Goal: Complete Application Form: Complete application form

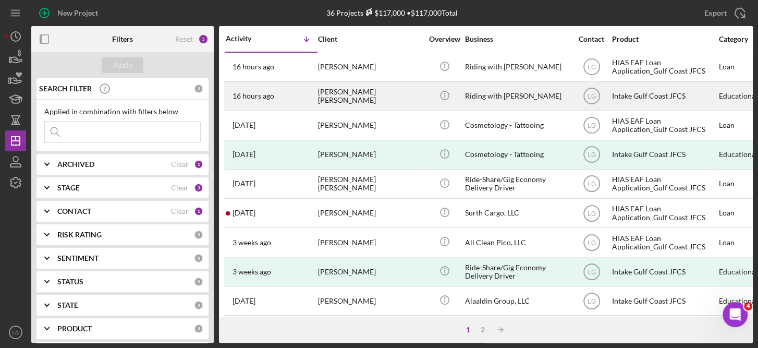
click at [255, 97] on time "16 hours ago" at bounding box center [253, 96] width 42 height 8
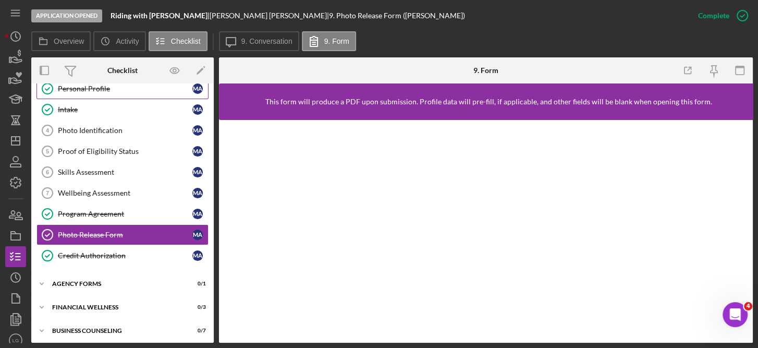
scroll to position [53, 0]
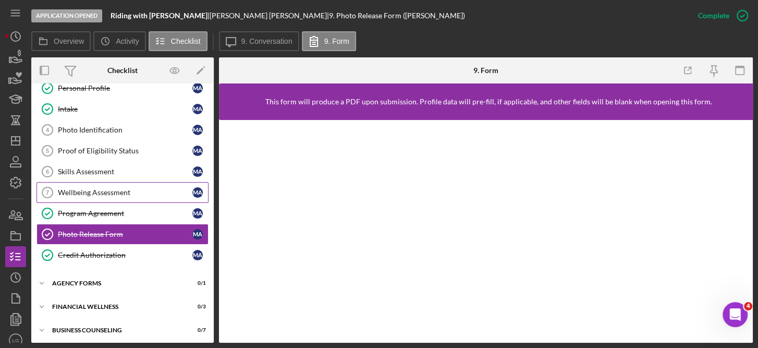
click at [92, 188] on div "Wellbeing Assessment" at bounding box center [125, 192] width 134 height 8
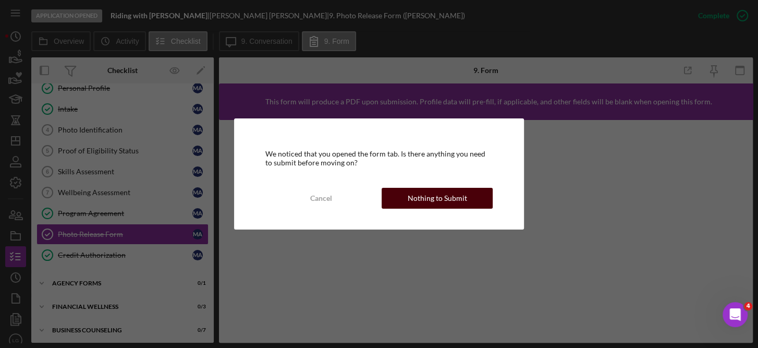
click at [457, 191] on div "Nothing to Submit" at bounding box center [437, 198] width 59 height 21
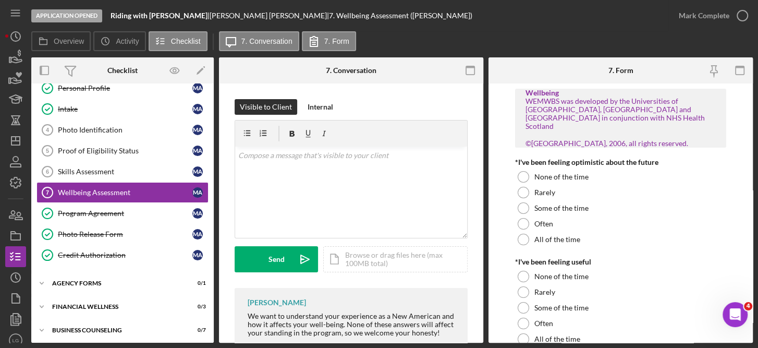
click at [695, 125] on div "WEMWBS was developed by the Universities of [GEOGRAPHIC_DATA], [GEOGRAPHIC_DATA…" at bounding box center [620, 122] width 191 height 51
click at [542, 241] on label "All of the time" at bounding box center [557, 239] width 46 height 8
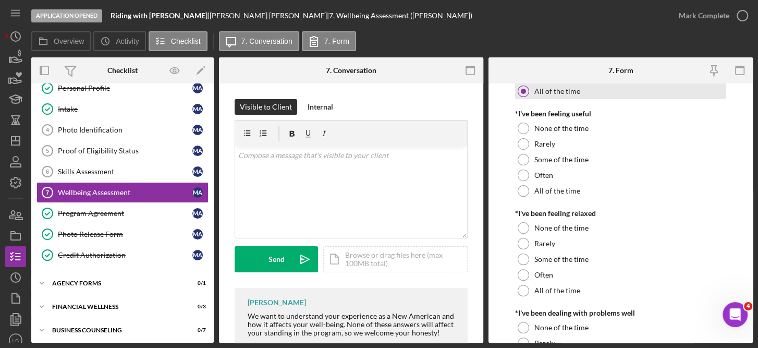
scroll to position [159, 0]
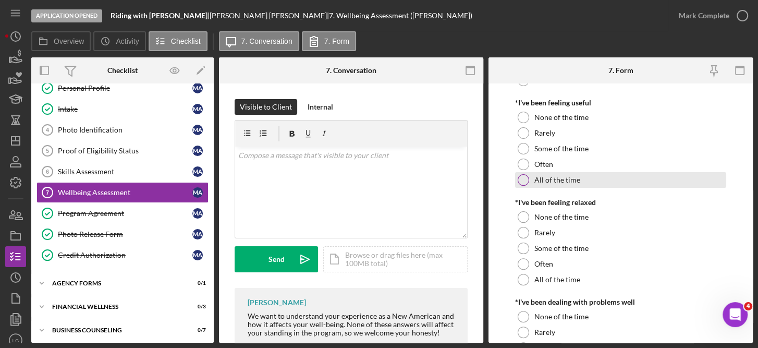
click at [541, 177] on label "All of the time" at bounding box center [557, 180] width 46 height 8
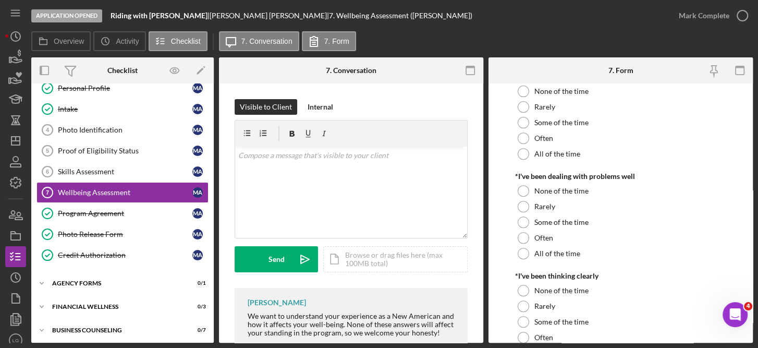
scroll to position [287, 0]
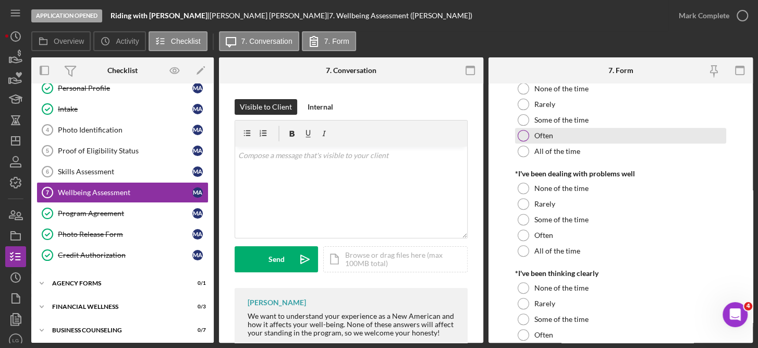
click at [538, 136] on label "Often" at bounding box center [543, 135] width 19 height 8
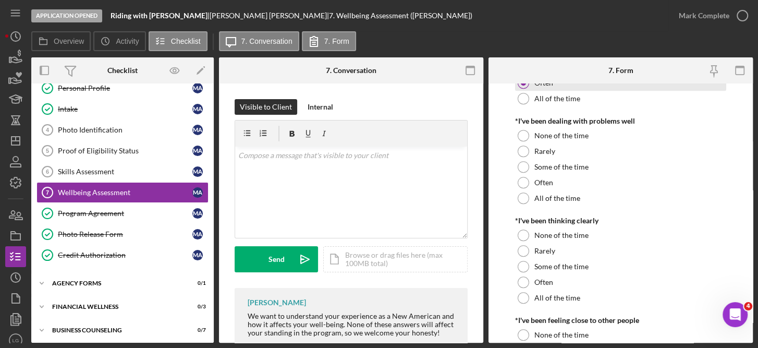
scroll to position [378, 0]
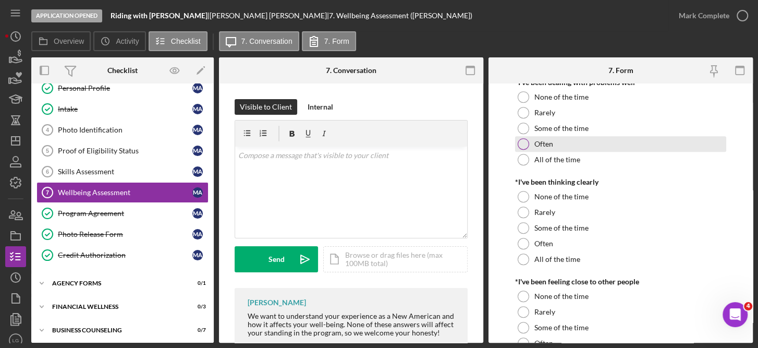
click at [527, 144] on div at bounding box center [523, 143] width 11 height 11
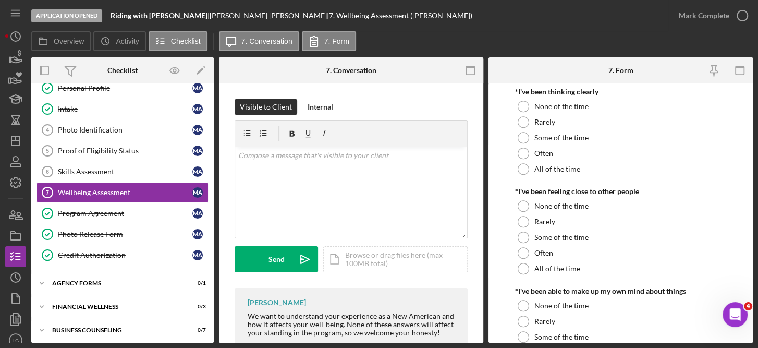
scroll to position [471, 0]
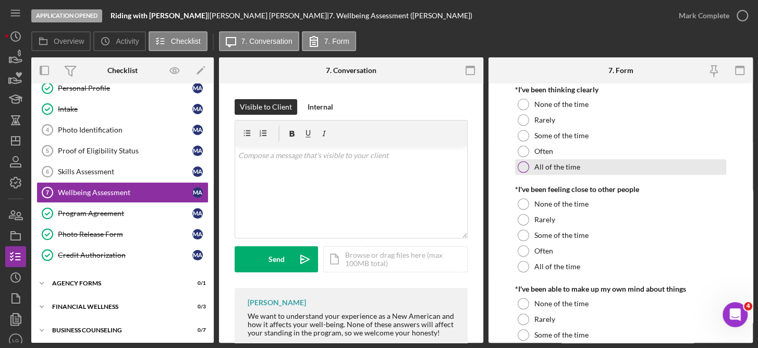
click at [547, 164] on label "All of the time" at bounding box center [557, 167] width 46 height 8
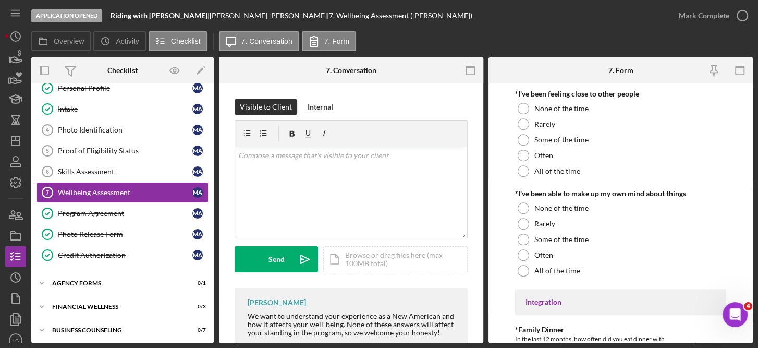
scroll to position [572, 0]
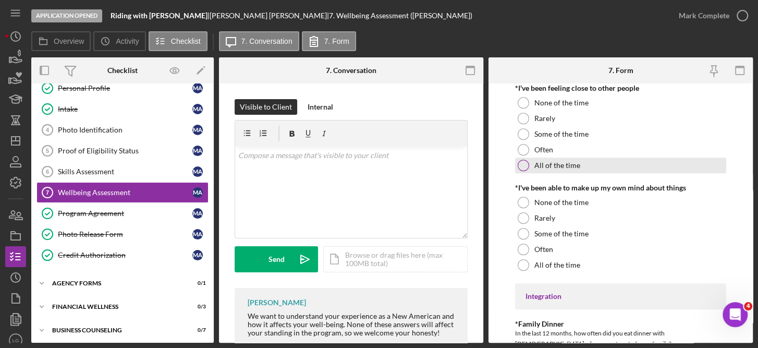
click at [532, 164] on div "All of the time" at bounding box center [621, 165] width 212 height 16
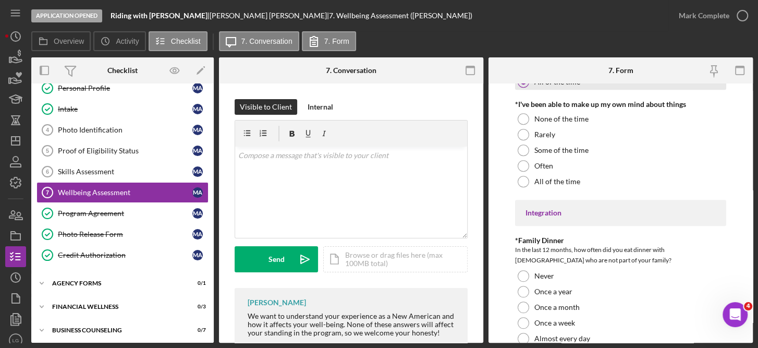
scroll to position [662, 0]
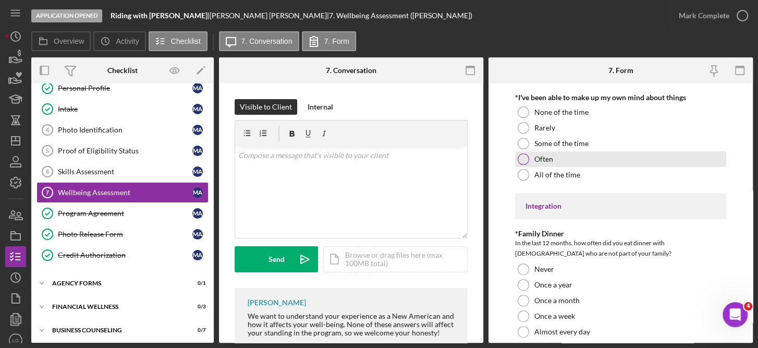
click at [539, 156] on label "Often" at bounding box center [543, 159] width 19 height 8
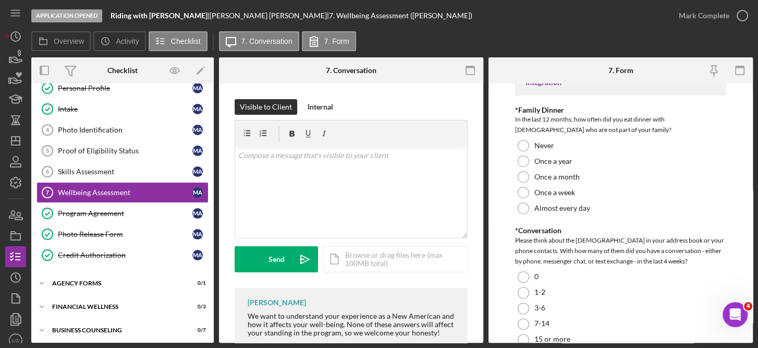
scroll to position [786, 0]
click at [542, 162] on label "Once a year" at bounding box center [553, 160] width 38 height 8
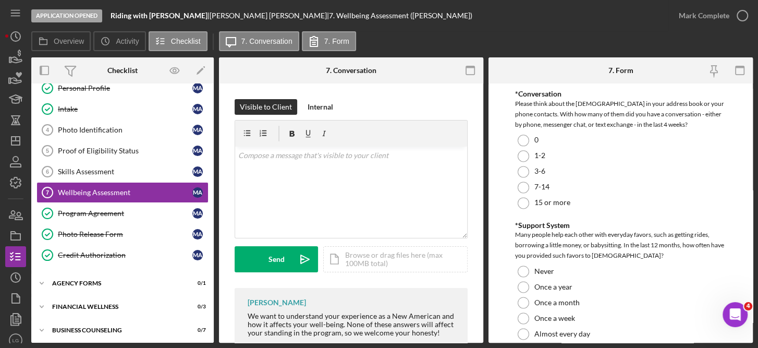
scroll to position [924, 0]
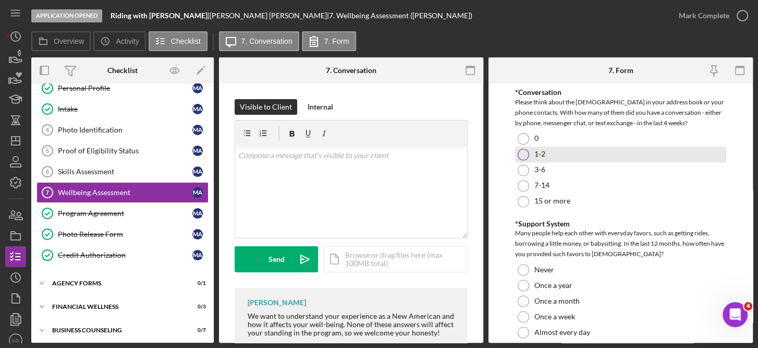
click at [527, 151] on div "1-2" at bounding box center [621, 154] width 212 height 16
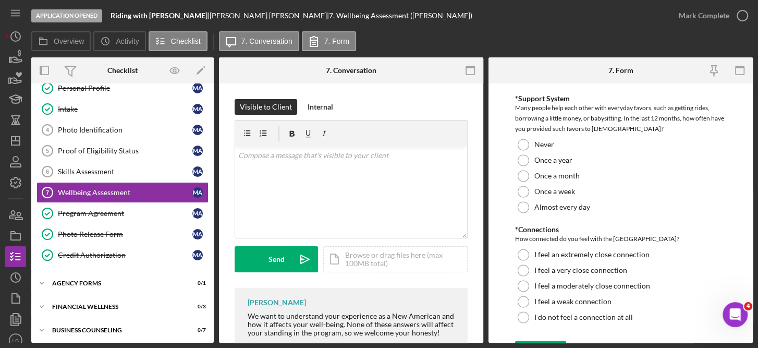
scroll to position [1050, 0]
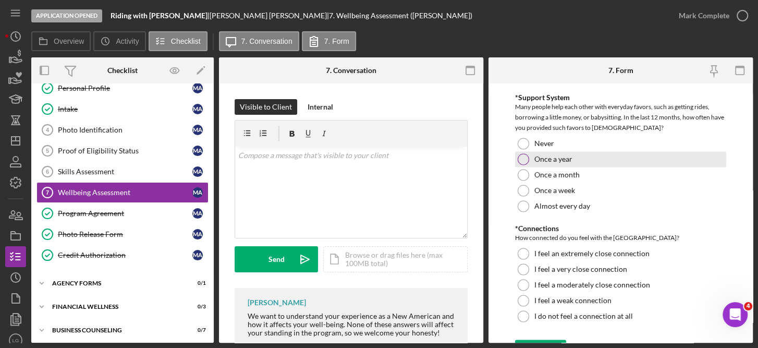
click at [544, 159] on label "Once a year" at bounding box center [553, 159] width 38 height 8
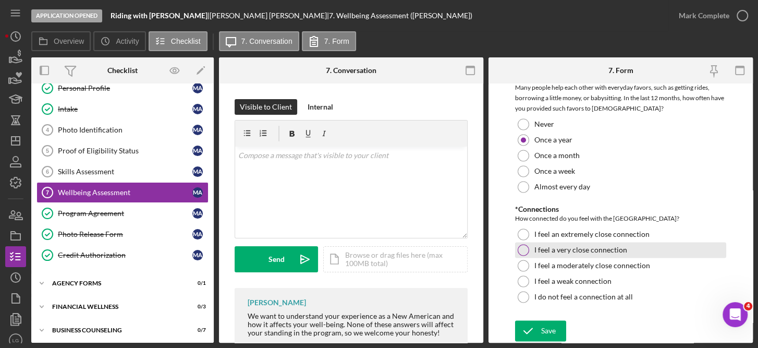
click at [558, 248] on label "I feel a very close connection" at bounding box center [580, 249] width 93 height 8
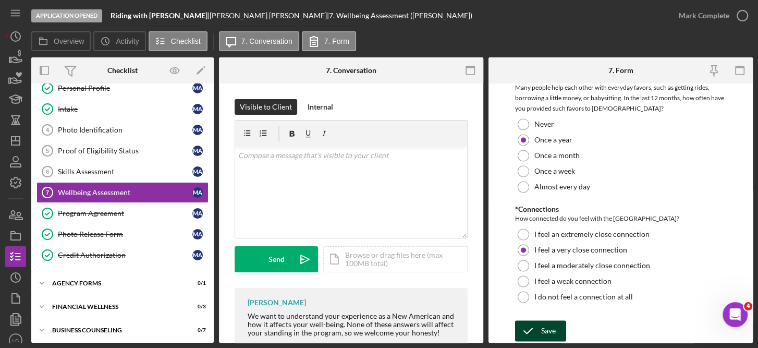
click at [555, 327] on div "Save" at bounding box center [548, 330] width 15 height 21
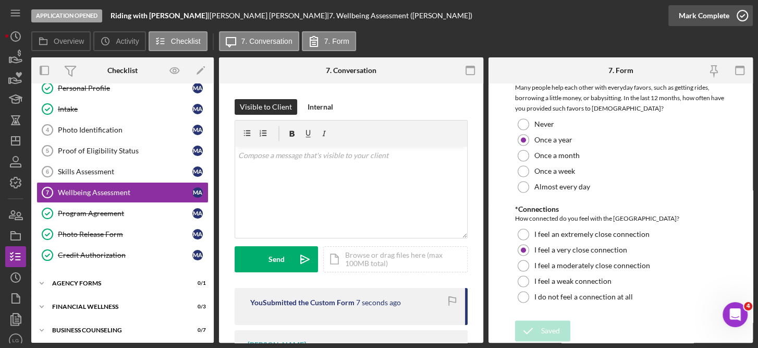
click at [744, 11] on icon "button" at bounding box center [742, 16] width 26 height 26
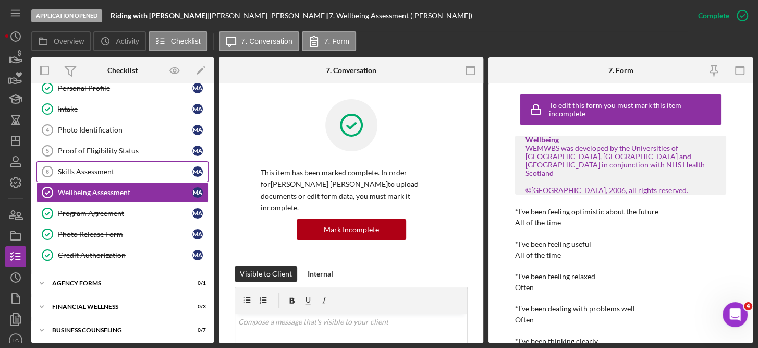
click at [106, 165] on link "Skills Assessment 6 Skills Assessment M A" at bounding box center [122, 171] width 172 height 21
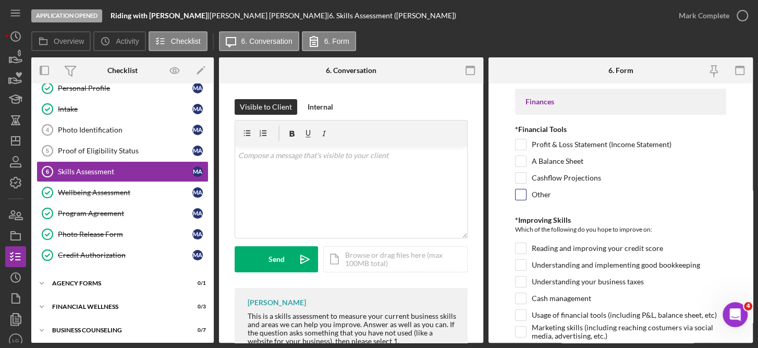
click at [521, 194] on input "Other" at bounding box center [520, 194] width 10 height 10
checkbox input "true"
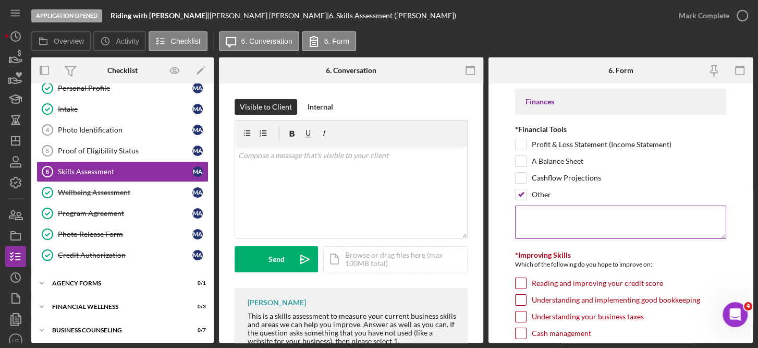
click at [532, 213] on textarea at bounding box center [621, 221] width 212 height 33
click at [572, 220] on textarea "Bank" at bounding box center [621, 221] width 212 height 33
type textarea "B"
type textarea "Dashboard, Bank Account"
click at [709, 252] on div "*Improving Skills" at bounding box center [621, 255] width 212 height 8
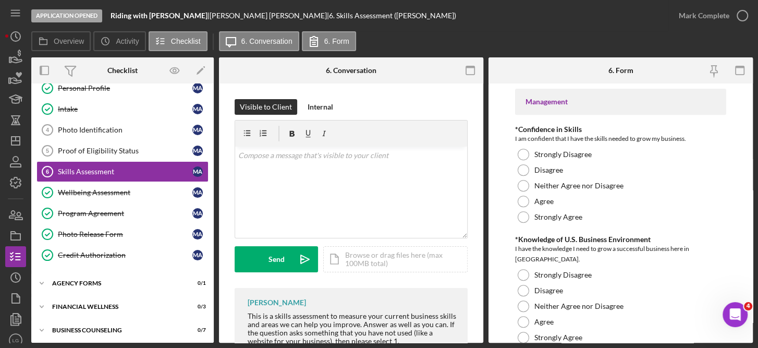
scroll to position [453, 0]
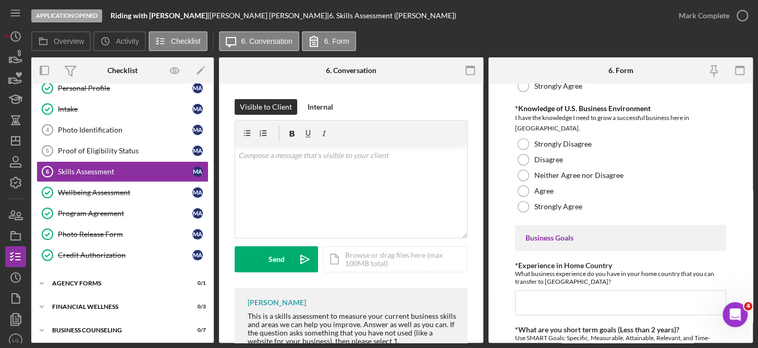
click at [748, 113] on form "Finances *Financial Tools Profit & Loss Statement (Income Statement) A Balance …" at bounding box center [620, 212] width 264 height 259
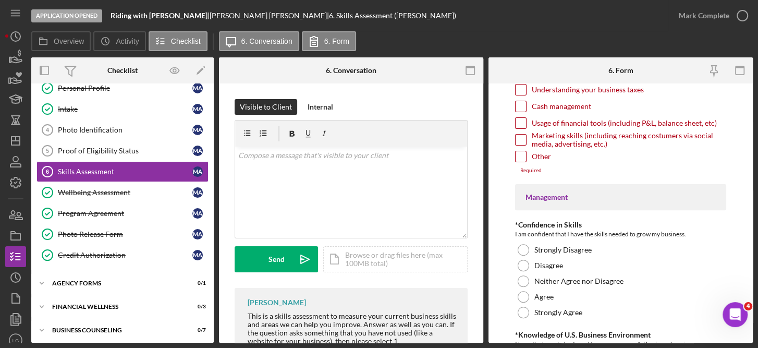
scroll to position [0, 0]
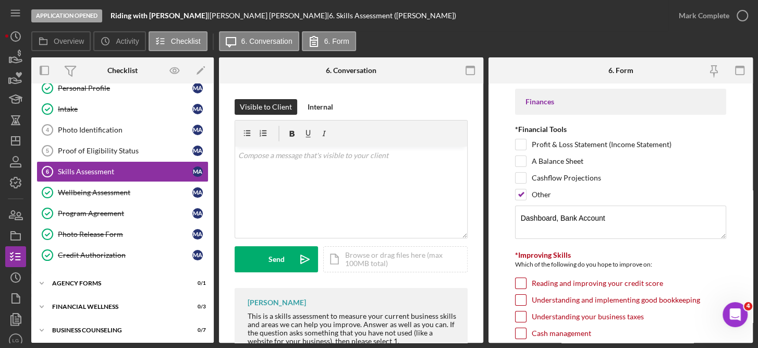
click at [524, 278] on input "Reading and improving your credit score" at bounding box center [520, 283] width 10 height 10
checkbox input "true"
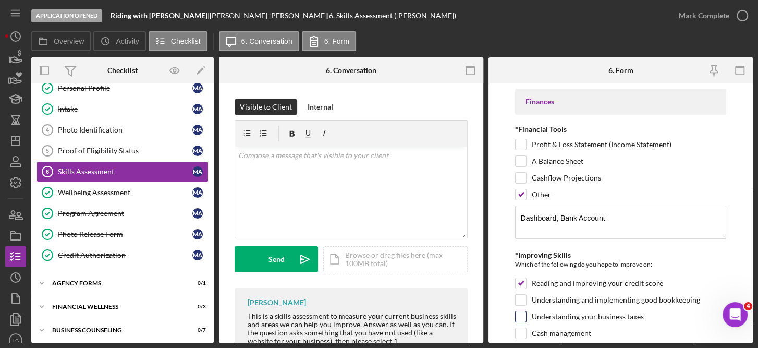
click at [523, 311] on input "Understanding your business taxes" at bounding box center [520, 316] width 10 height 10
checkbox input "true"
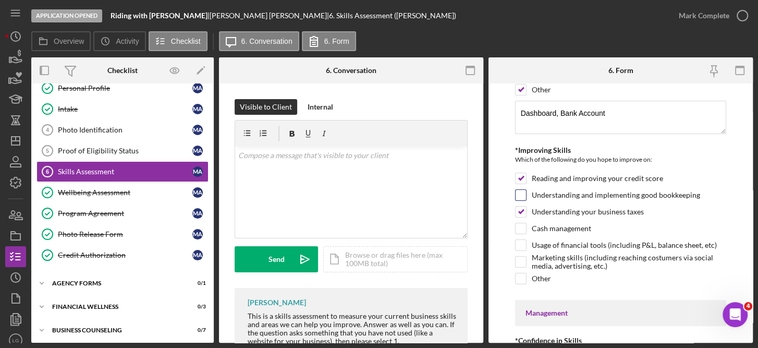
scroll to position [107, 0]
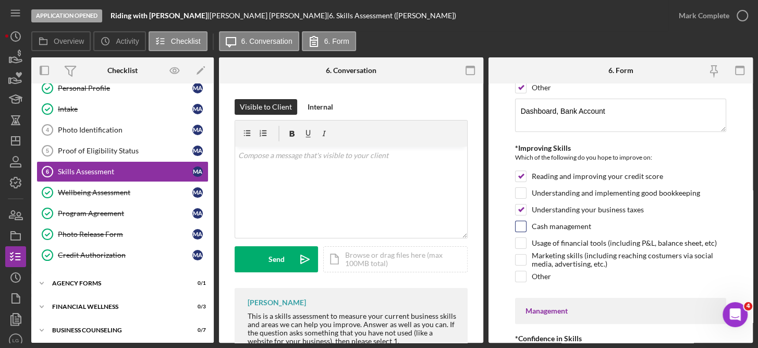
click at [522, 221] on input "Cash management" at bounding box center [520, 226] width 10 height 10
checkbox input "true"
click at [524, 188] on input "Understanding and implementing good bookkeeping" at bounding box center [520, 193] width 10 height 10
checkbox input "true"
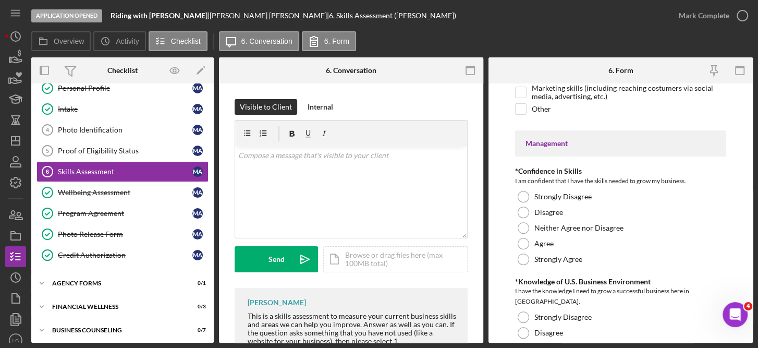
scroll to position [275, 0]
click at [550, 192] on label "Strongly Disagree" at bounding box center [562, 196] width 57 height 8
click at [539, 254] on label "Strongly Agree" at bounding box center [558, 258] width 48 height 8
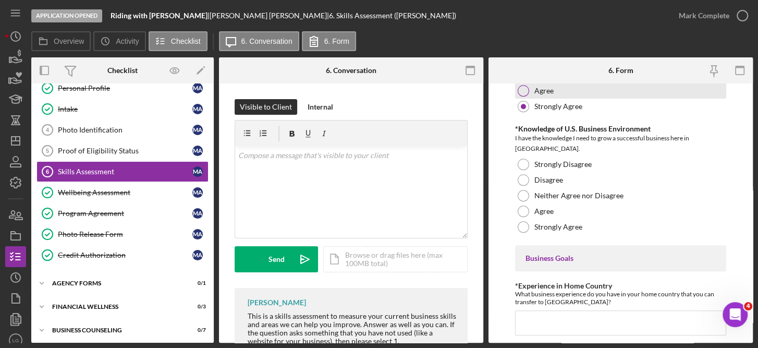
scroll to position [433, 0]
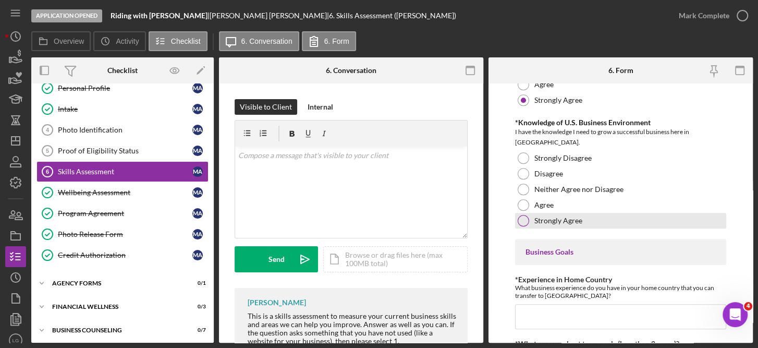
click at [542, 216] on label "Strongly Agree" at bounding box center [558, 220] width 48 height 8
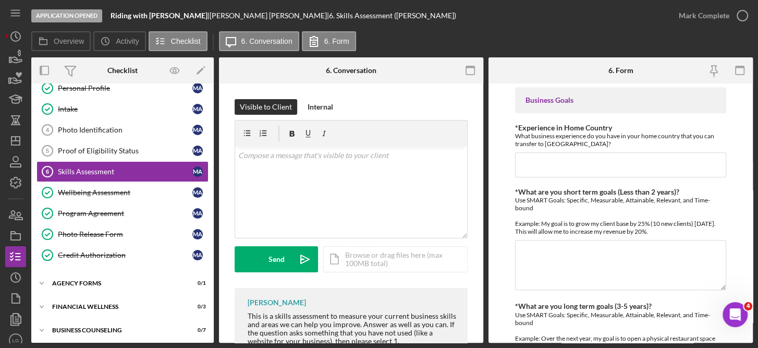
scroll to position [587, 0]
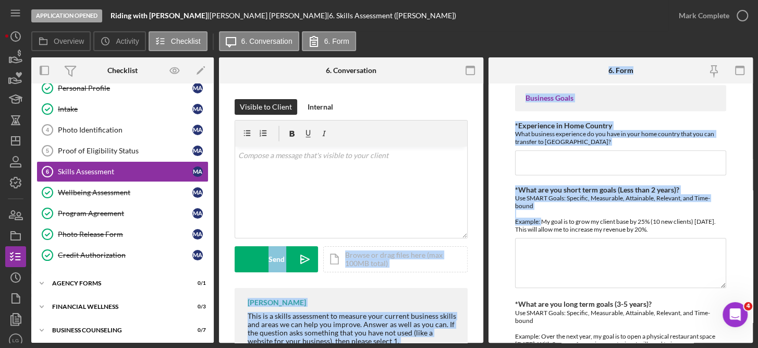
drag, startPoint x: 542, startPoint y: 210, endPoint x: 486, endPoint y: 174, distance: 66.5
click at [486, 174] on div "Overview Internal Workflow Stage Application Opened Icon/Dropdown Arrow Archive…" at bounding box center [391, 199] width 721 height 285
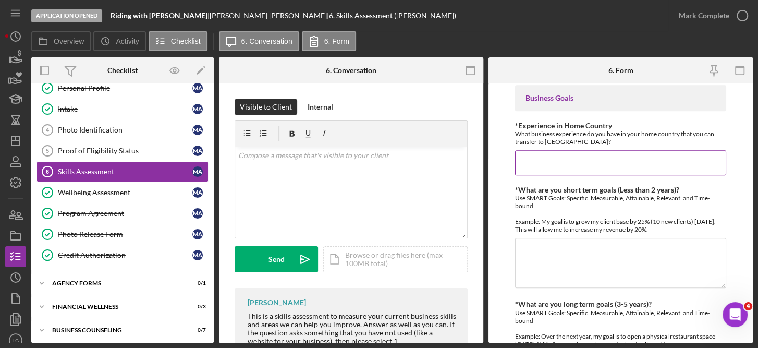
drag, startPoint x: 486, startPoint y: 174, endPoint x: 588, endPoint y: 148, distance: 105.9
click at [588, 150] on input "*Experience in Home Country" at bounding box center [621, 162] width 212 height 25
click at [528, 150] on input "*Experience in Home Country" at bounding box center [621, 162] width 212 height 25
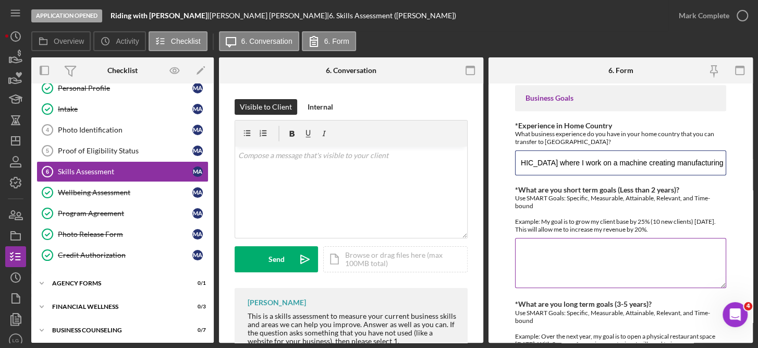
type input "I worked in my own business in [GEOGRAPHIC_DATA] where I work on a machine crea…"
click at [538, 238] on textarea "*What are you short term goals (Less than 2 years)?" at bounding box center [621, 263] width 212 height 50
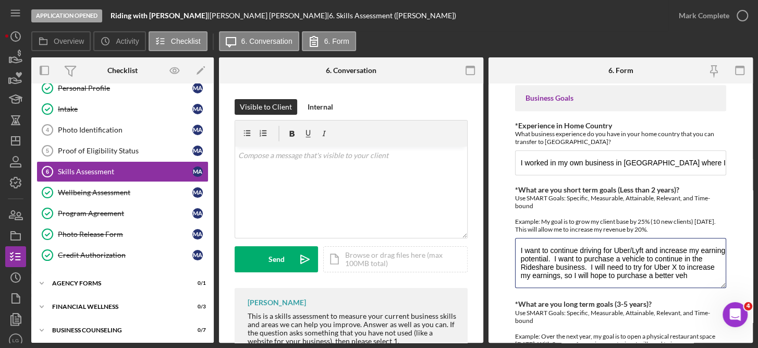
scroll to position [1, 0]
click at [670, 255] on textarea "I want to continue driving for Uber/Lyft and increase my earning potential. I w…" at bounding box center [621, 263] width 212 height 50
click at [652, 271] on textarea "I want to continue driving for Uber/Lyft and increase my earning potential. I w…" at bounding box center [621, 263] width 212 height 50
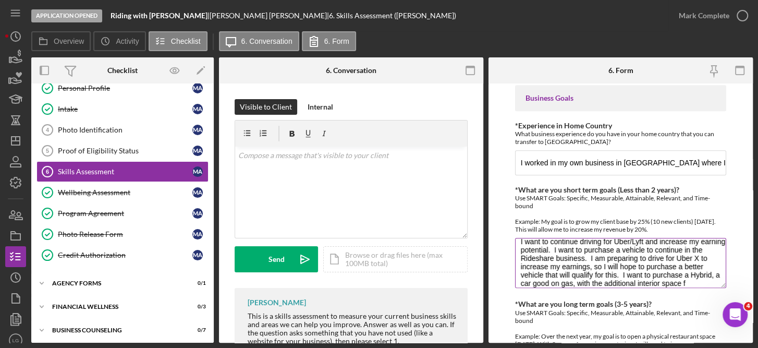
scroll to position [17, 0]
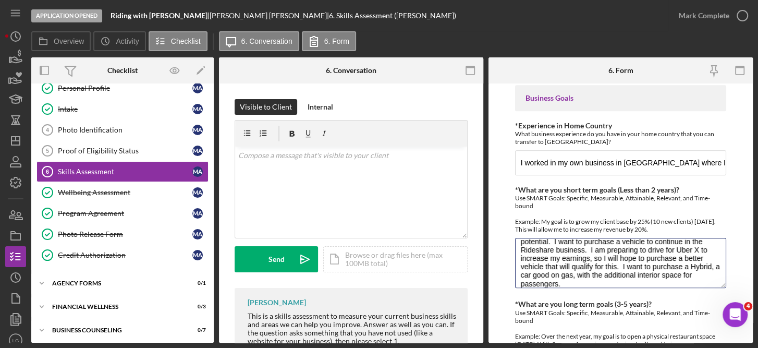
type textarea "I want to continue driving for Uber/Lyft and increase my earning potential. I w…"
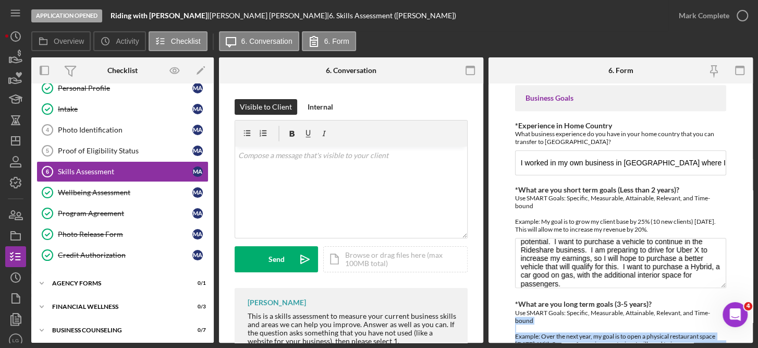
drag, startPoint x: 753, startPoint y: 262, endPoint x: 758, endPoint y: 299, distance: 36.9
click at [757, 299] on html "Application Opened Riding with [PERSON_NAME] | [PERSON_NAME] [PERSON_NAME] | 6.…" at bounding box center [379, 174] width 758 height 348
drag, startPoint x: 758, startPoint y: 299, endPoint x: 595, endPoint y: 244, distance: 172.4
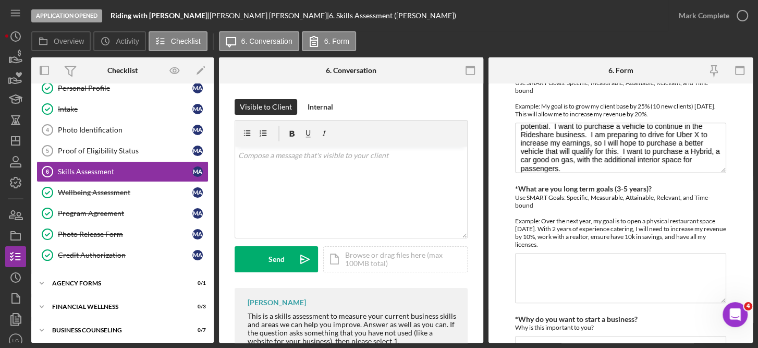
scroll to position [712, 0]
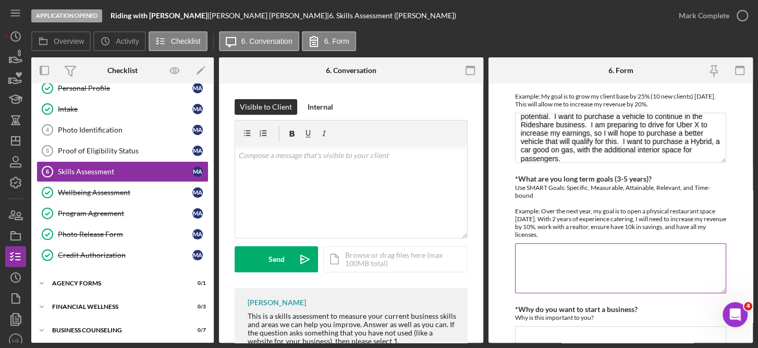
click at [538, 243] on textarea "*What are you long term goals (3-5 years)?" at bounding box center [621, 268] width 212 height 50
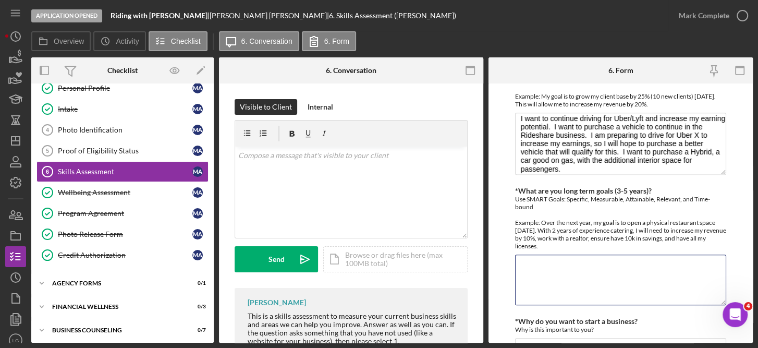
scroll to position [0, 0]
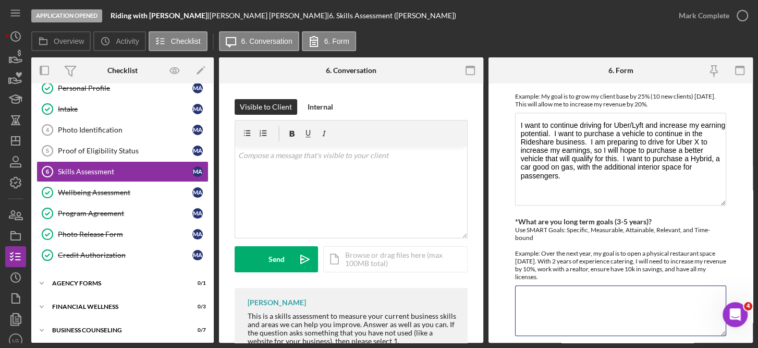
drag, startPoint x: 719, startPoint y: 112, endPoint x: 734, endPoint y: 188, distance: 78.1
click at [734, 188] on form "Finances *Financial Tools Profit & Loss Statement (Income Statement) A Balance …" at bounding box center [620, 212] width 264 height 259
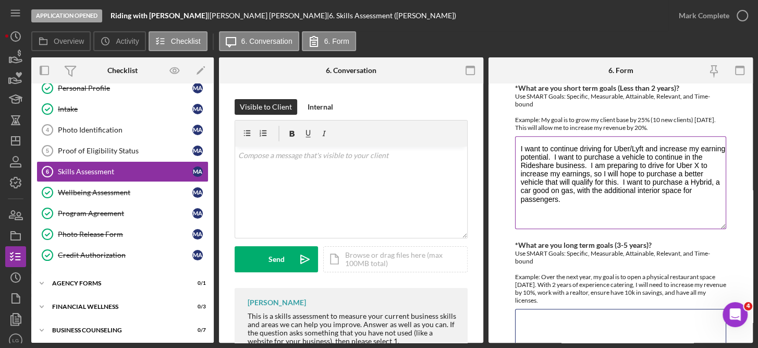
scroll to position [690, 0]
drag, startPoint x: 519, startPoint y: 135, endPoint x: 582, endPoint y: 186, distance: 80.8
click at [582, 186] on textarea "I want to continue driving for Uber/Lyft and increase my earning potential. I w…" at bounding box center [621, 181] width 212 height 93
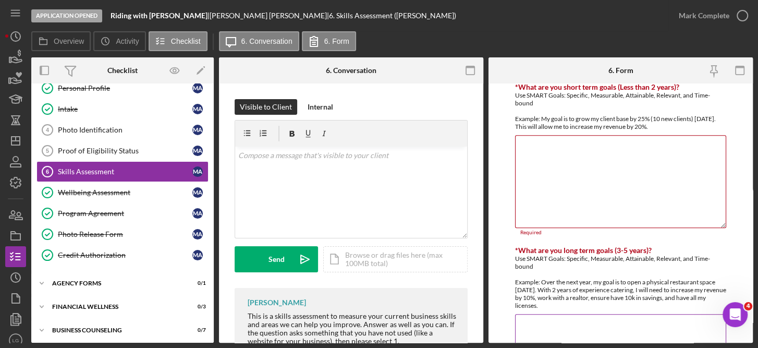
click at [523, 314] on textarea "*What are you long term goals (3-5 years)?" at bounding box center [621, 339] width 212 height 50
paste textarea "I want to continue driving for Uber/Lyft and increase my earning potential. I w…"
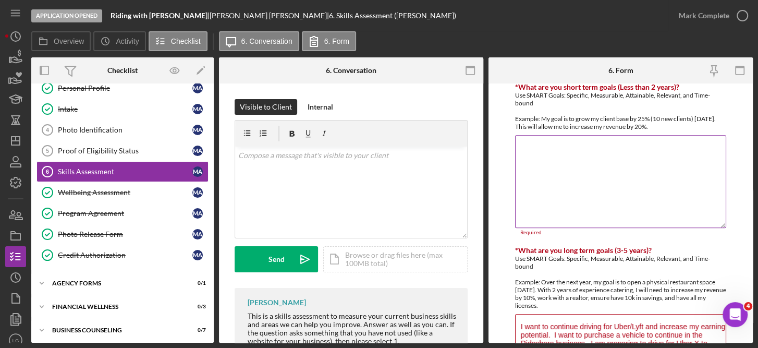
scroll to position [698, 0]
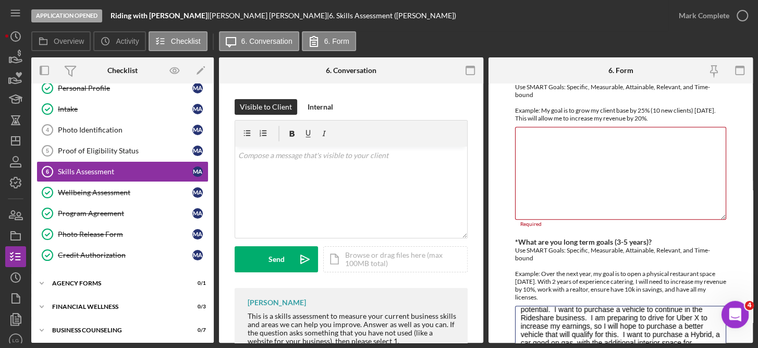
type textarea "I want to continue driving for Uber/Lyft and increase my earning potential. I w…"
click at [721, 310] on body "Application Opened Riding with [PERSON_NAME] | [PERSON_NAME] [PERSON_NAME] | 6.…" at bounding box center [379, 174] width 758 height 348
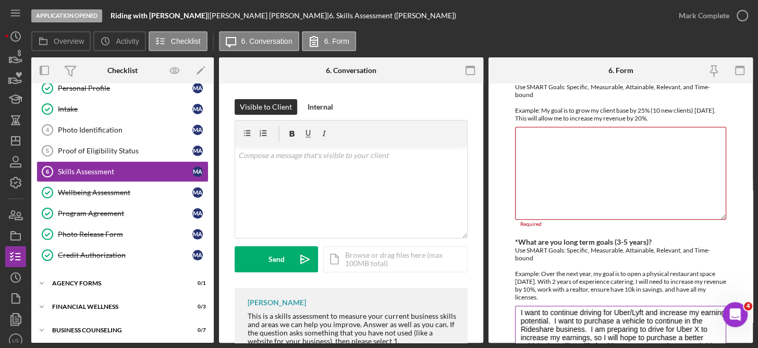
scroll to position [0, 0]
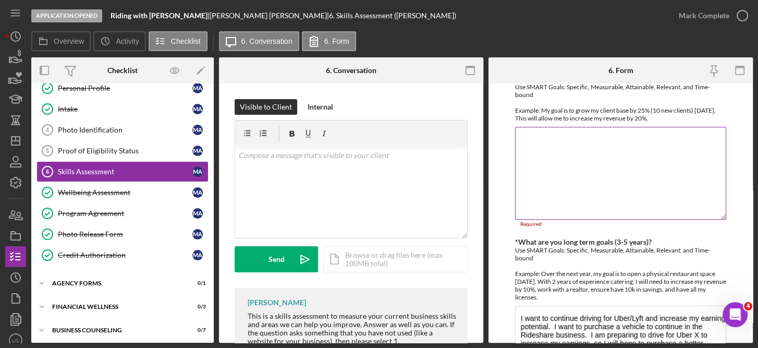
click at [519, 127] on textarea "*What are you short term goals (Less than 2 years)?" at bounding box center [621, 173] width 212 height 93
paste textarea "I want to continue driving for Uber/Lyft and increase my earning potential. I w…"
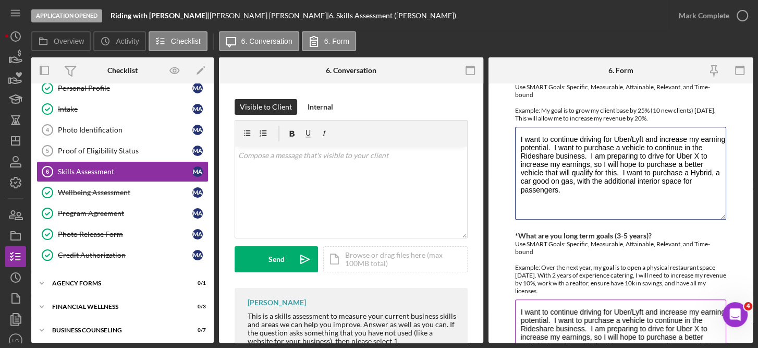
type textarea "I want to continue driving for Uber/Lyft and increase my earning potential. I w…"
drag, startPoint x: 600, startPoint y: 327, endPoint x: 505, endPoint y: 253, distance: 120.7
click at [505, 253] on form "Finances *Financial Tools Profit & Loss Statement (Income Statement) A Balance …" at bounding box center [620, 212] width 264 height 259
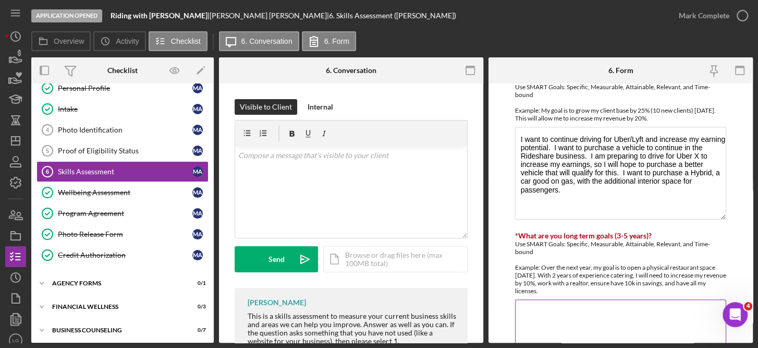
click at [529, 299] on textarea "*What are you long term goals (3-5 years)?" at bounding box center [621, 324] width 212 height 50
type textarea "T"
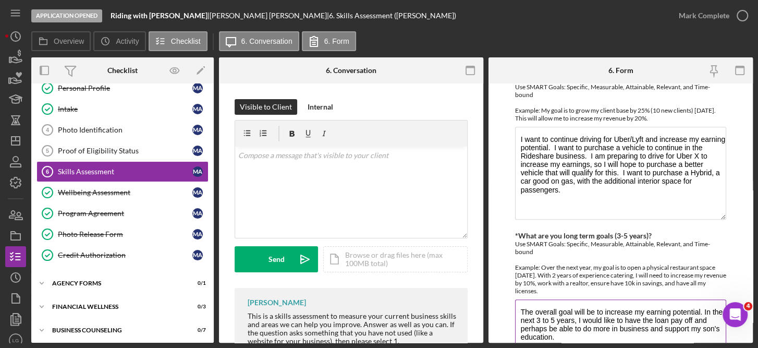
click at [701, 301] on textarea "The overall goal will be to increase my earning potential. In the next 3 to 5 y…" at bounding box center [621, 324] width 212 height 50
click at [694, 308] on textarea "The overall goal will be to increase my earning potential. I hope to remain in …" at bounding box center [621, 324] width 212 height 50
click at [565, 324] on textarea "The overall goal will be to increase my earning potential. I hope to remain in …" at bounding box center [621, 324] width 212 height 50
click at [621, 331] on textarea "The overall goal will be to increase my earning potential. I hope to remain in …" at bounding box center [621, 324] width 212 height 50
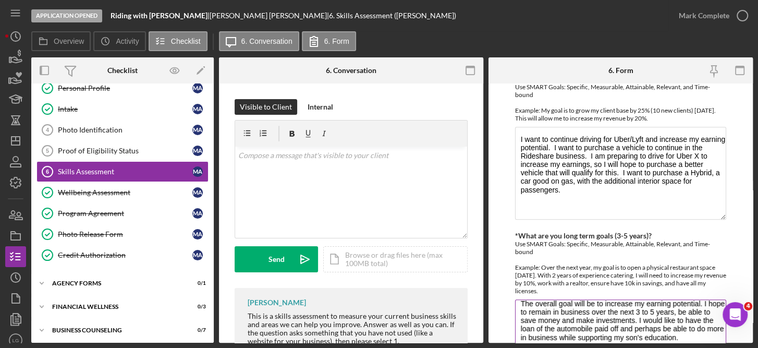
type textarea "The overall goal will be to increase my earning potential. I hope to remain in …"
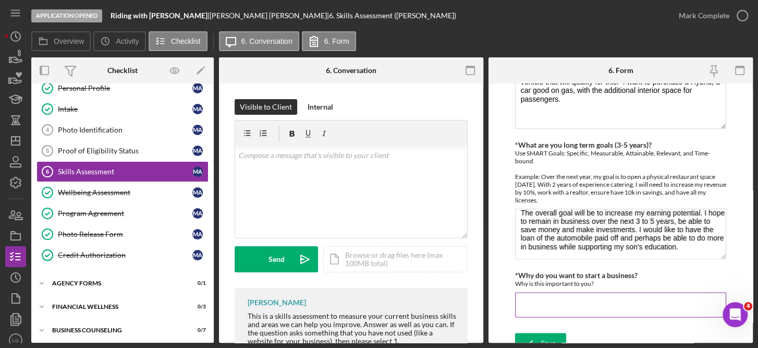
click at [538, 292] on input "*Why do you want to start a business?" at bounding box center [621, 304] width 212 height 25
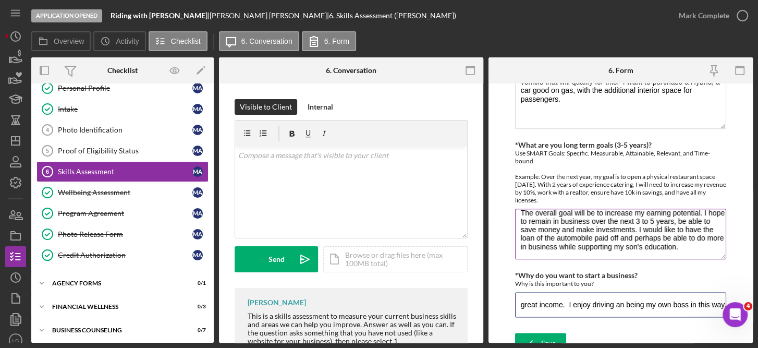
scroll to position [0, 185]
click at [617, 292] on input "I have been driving Uber for 1.5 years and have earned great income. I enjoy dr…" at bounding box center [621, 304] width 212 height 25
click at [717, 292] on input "I have been driving Uber for 1.5 years and have earned great income. I enjoy dr…" at bounding box center [621, 304] width 212 height 25
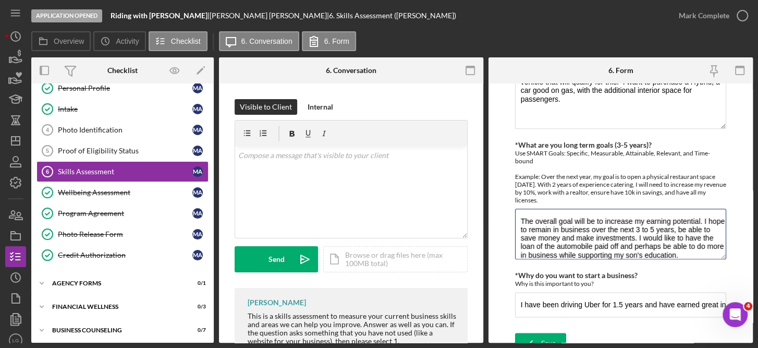
scroll to position [17, 0]
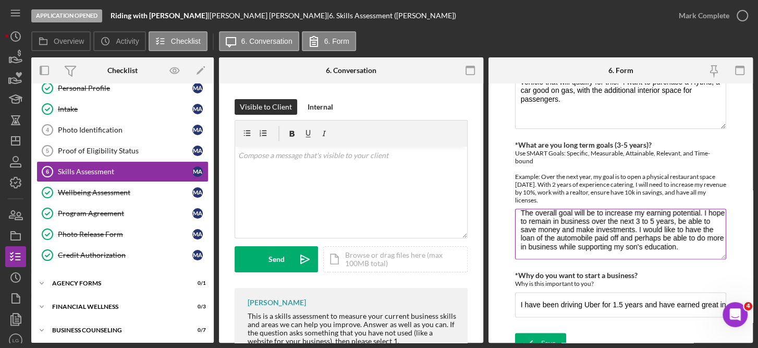
drag, startPoint x: 522, startPoint y: 206, endPoint x: 667, endPoint y: 242, distance: 149.3
click at [667, 242] on textarea "The overall goal will be to increase my earning potential. I hope to remain in …" at bounding box center [621, 233] width 212 height 50
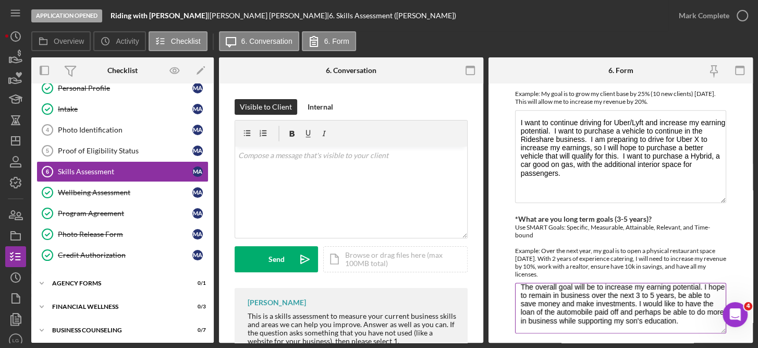
scroll to position [714, 0]
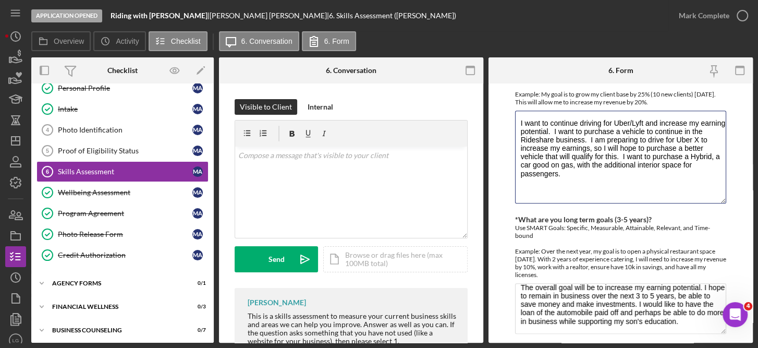
drag, startPoint x: 583, startPoint y: 164, endPoint x: 505, endPoint y: 110, distance: 94.4
click at [505, 110] on form "Finances *Financial Tools Profit & Loss Statement (Income Statement) A Balance …" at bounding box center [620, 212] width 264 height 259
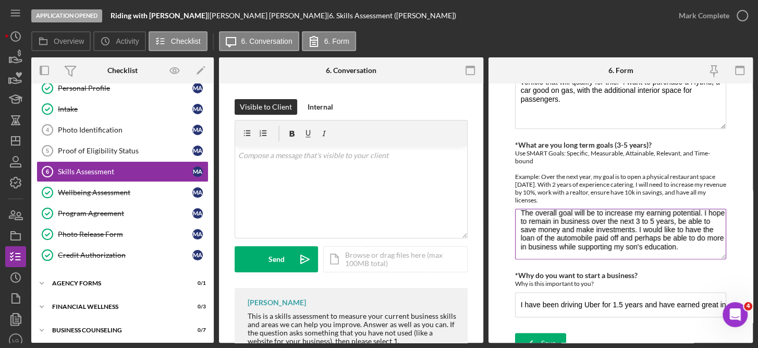
scroll to position [0, 0]
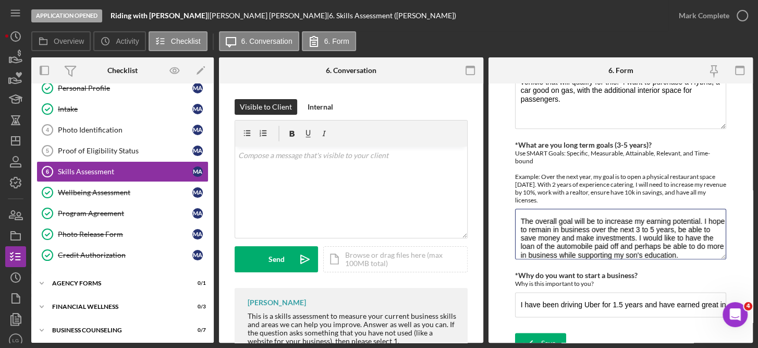
drag, startPoint x: 579, startPoint y: 241, endPoint x: 501, endPoint y: 181, distance: 97.7
click at [501, 181] on form "Finances *Financial Tools Profit & Loss Statement (Income Statement) A Balance …" at bounding box center [620, 212] width 264 height 259
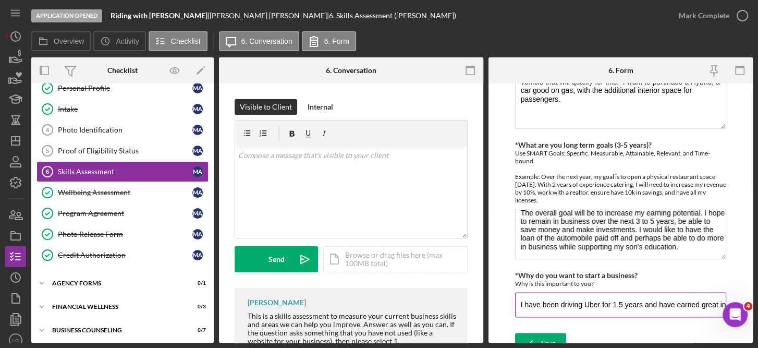
click at [702, 292] on input "I have been driving Uber for 1.5 years and have earned great income. I enjoy dr…" at bounding box center [621, 304] width 212 height 25
drag, startPoint x: 752, startPoint y: 290, endPoint x: 753, endPoint y: 301, distance: 11.0
click at [753, 301] on div "Application Opened Riding with [PERSON_NAME] | [PERSON_NAME] [PERSON_NAME] | 6.…" at bounding box center [379, 174] width 758 height 348
click at [660, 292] on input "I have been driving Uber for 1.5 years and have earned great income. I enjoy dr…" at bounding box center [621, 304] width 212 height 25
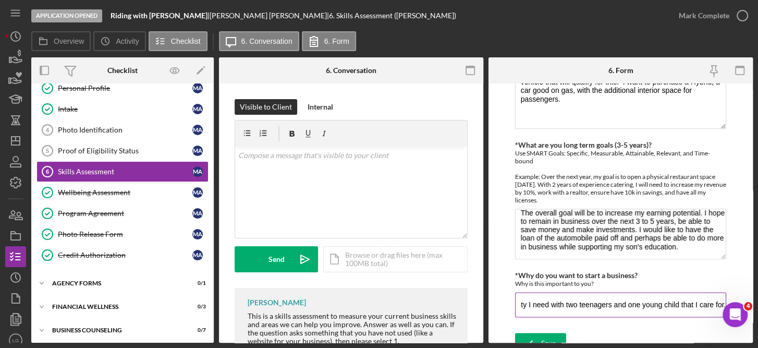
drag, startPoint x: 721, startPoint y: 291, endPoint x: 675, endPoint y: 291, distance: 45.3
click at [675, 292] on input "I have been driving Uber for 1.5 years and have earned great income. I enjoy dr…" at bounding box center [621, 304] width 212 height 25
type input "I have been driving Uber for 1.5 years and have earned great income. I enjoy dr…"
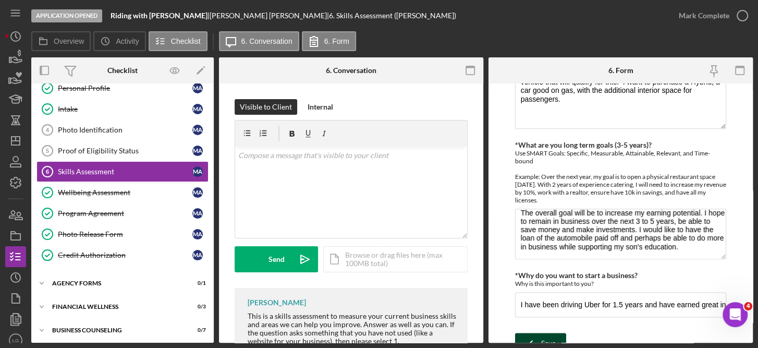
click at [550, 333] on div "Save" at bounding box center [548, 343] width 15 height 21
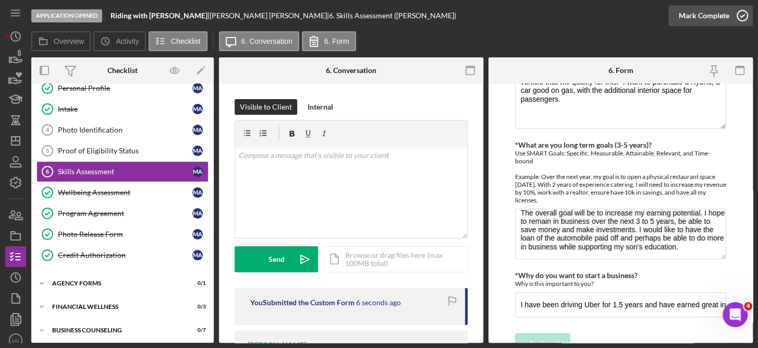
click at [743, 16] on icon "button" at bounding box center [742, 16] width 26 height 26
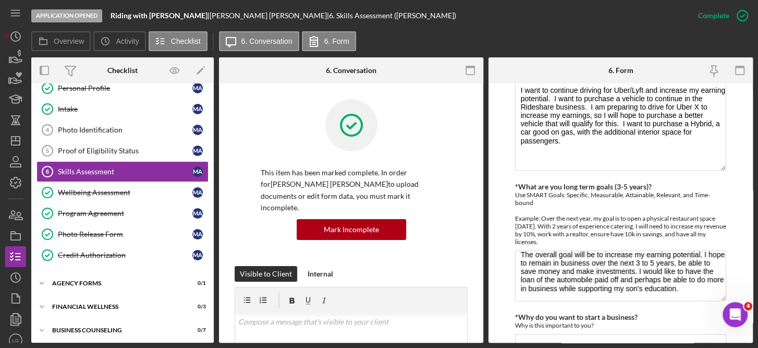
scroll to position [830, 0]
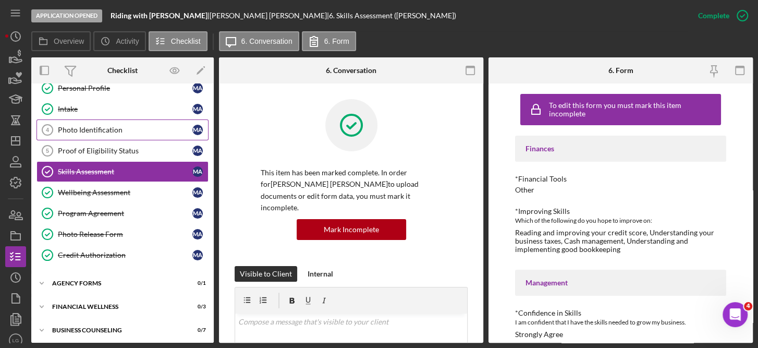
click at [94, 131] on div "Photo Identification" at bounding box center [125, 130] width 134 height 8
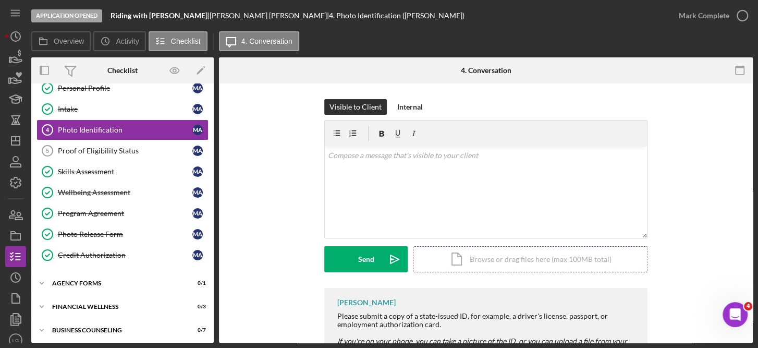
click at [476, 254] on div "Icon/Document Browse or drag files here (max 100MB total) Tap to choose files o…" at bounding box center [530, 259] width 235 height 26
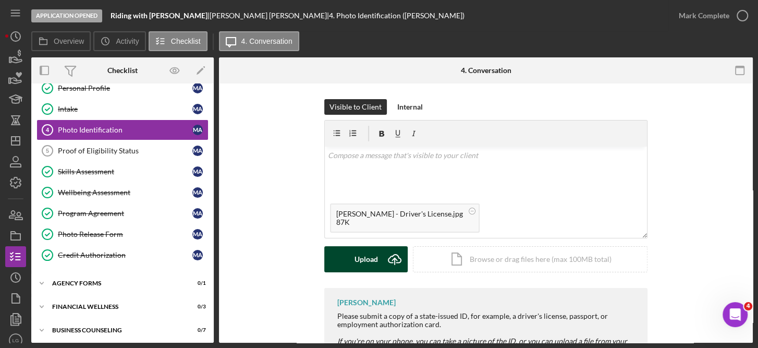
click at [375, 256] on div "Upload" at bounding box center [365, 259] width 23 height 26
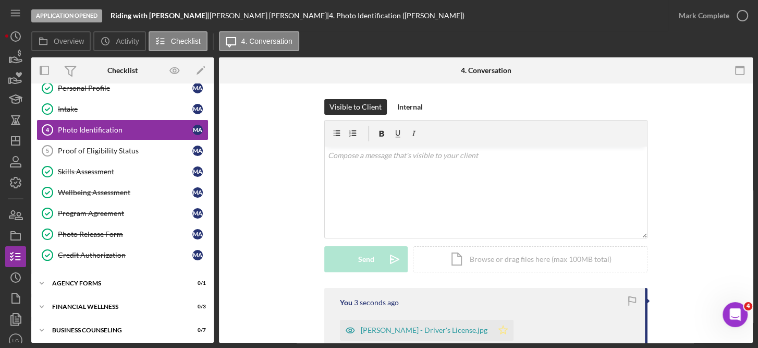
click at [500, 329] on polygon "button" at bounding box center [503, 329] width 9 height 8
click at [133, 142] on link "Proof of Eligibility Status 5 Proof of Eligibility Status M A" at bounding box center [122, 150] width 172 height 21
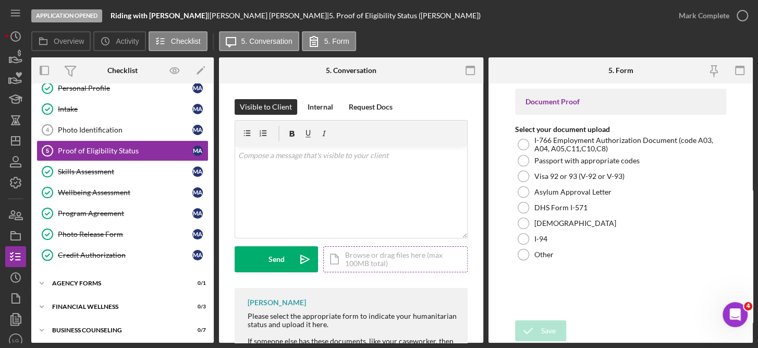
click at [362, 252] on div "Icon/Document Browse or drag files here (max 100MB total) Tap to choose files o…" at bounding box center [395, 259] width 144 height 26
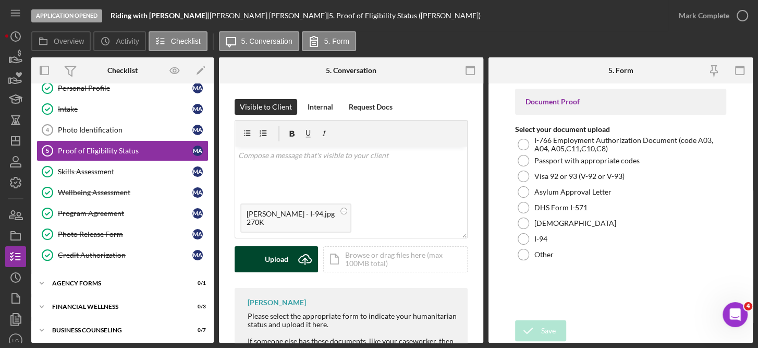
click at [287, 254] on div "Upload" at bounding box center [276, 259] width 23 height 26
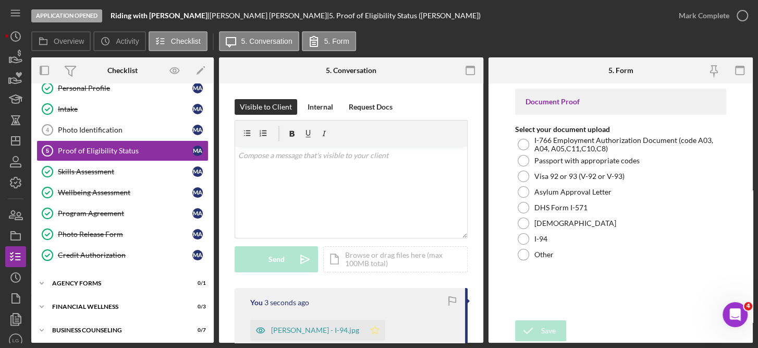
click at [371, 332] on polygon "button" at bounding box center [375, 329] width 9 height 8
click at [108, 128] on div "Photo Identification" at bounding box center [125, 130] width 134 height 8
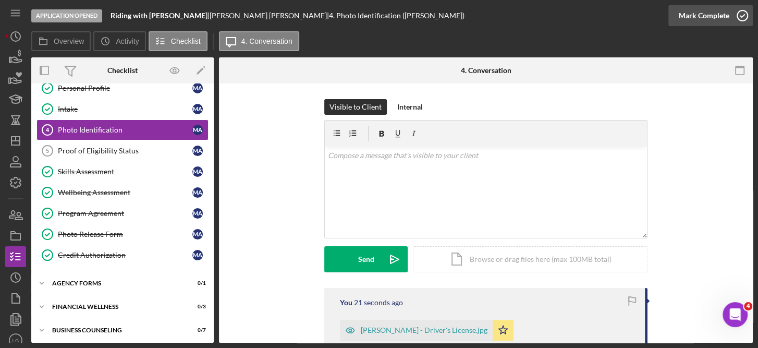
click at [738, 13] on icon "button" at bounding box center [742, 16] width 26 height 26
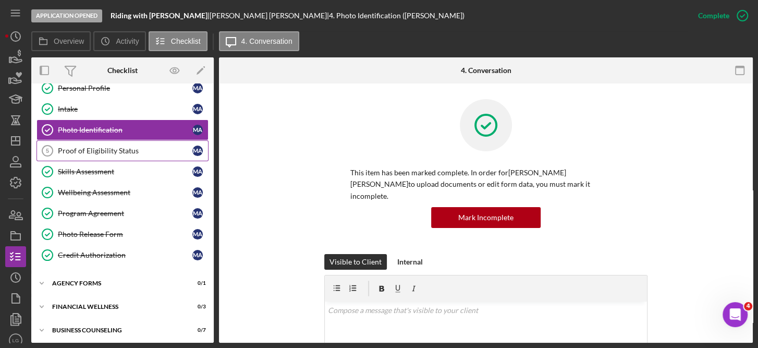
click at [112, 148] on div "Proof of Eligibility Status" at bounding box center [125, 150] width 134 height 8
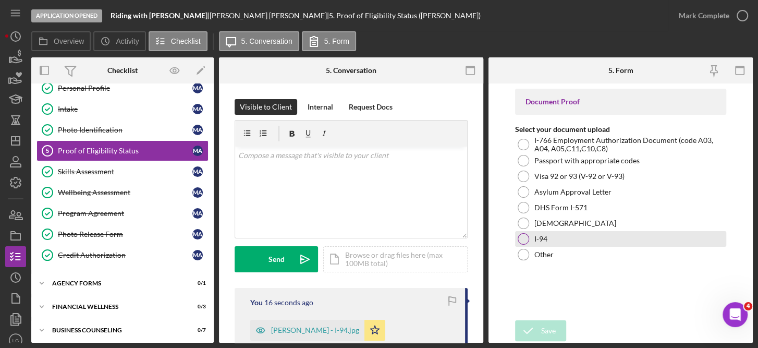
click at [534, 235] on label "I-94" at bounding box center [540, 239] width 13 height 8
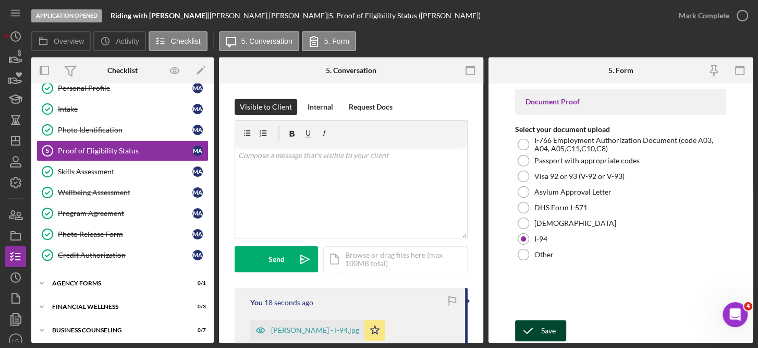
click at [550, 325] on div "Save" at bounding box center [548, 330] width 15 height 21
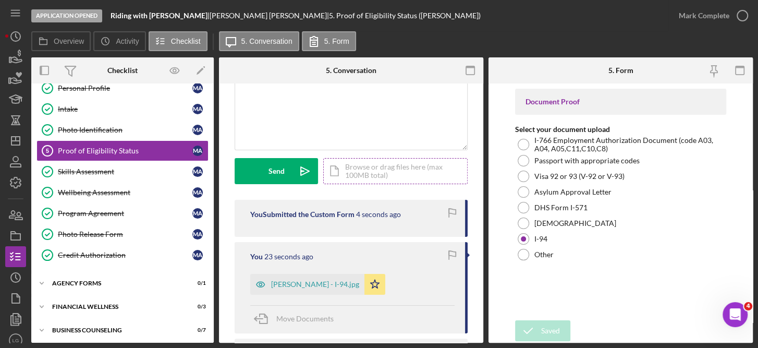
scroll to position [130, 0]
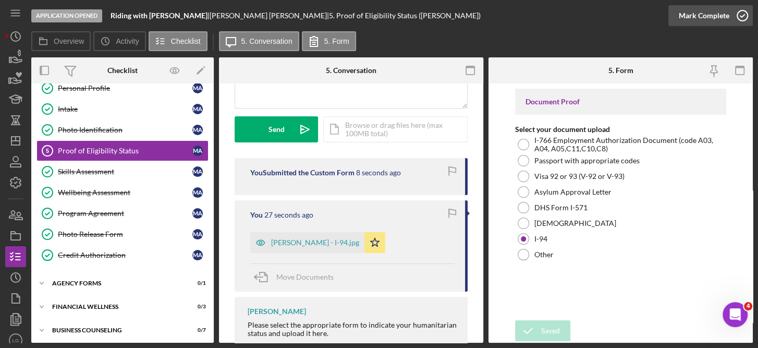
click at [741, 10] on circle "button" at bounding box center [742, 15] width 10 height 10
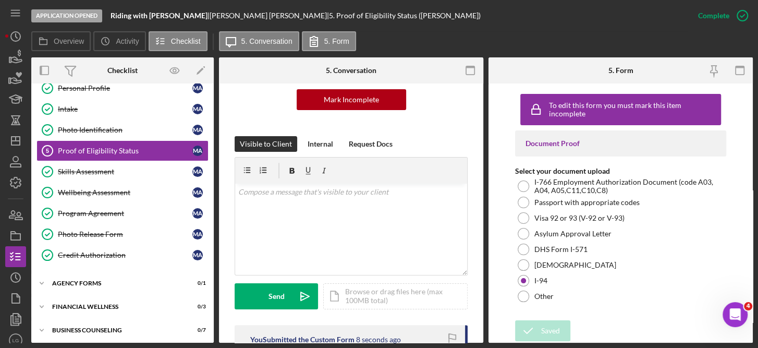
scroll to position [285, 0]
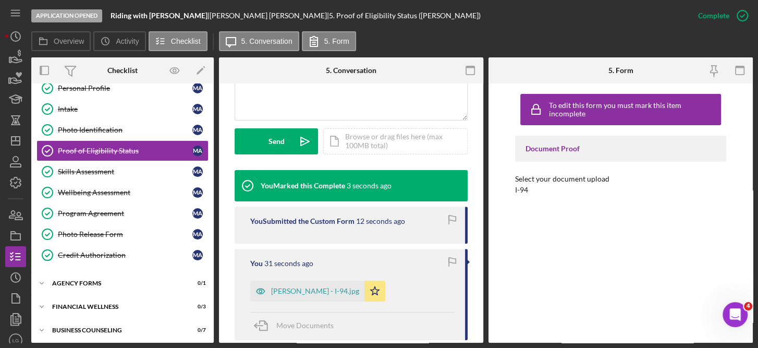
click at [217, 82] on div "Overview Internal Workflow Stage Application Opened Icon/Dropdown Arrow Archive…" at bounding box center [391, 199] width 721 height 285
click at [214, 99] on div "Overview Internal Workflow Stage Application Opened Icon/Dropdown Arrow Archive…" at bounding box center [391, 199] width 721 height 285
click at [210, 97] on div "Introduction/Informed Consent Introduction/Informed Consent M A Personal Profil…" at bounding box center [122, 164] width 182 height 214
click at [209, 99] on div "Introduction/Informed Consent Introduction/Informed Consent M A Personal Profil…" at bounding box center [122, 164] width 182 height 214
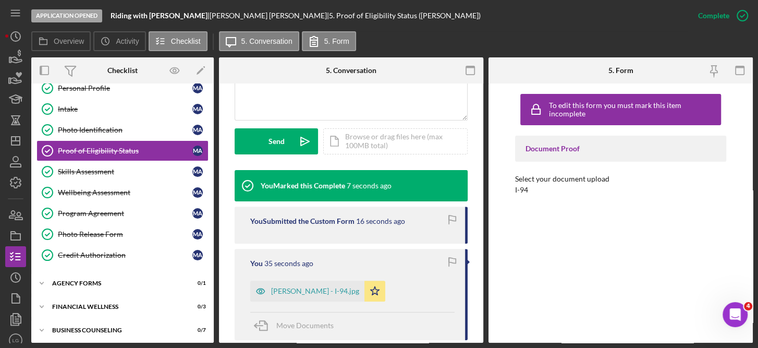
click at [209, 99] on div "Introduction/Informed Consent Introduction/Informed Consent M A Personal Profil…" at bounding box center [122, 164] width 182 height 214
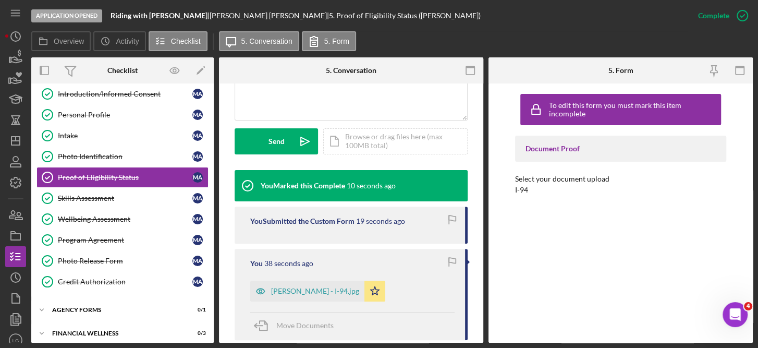
scroll to position [54, 0]
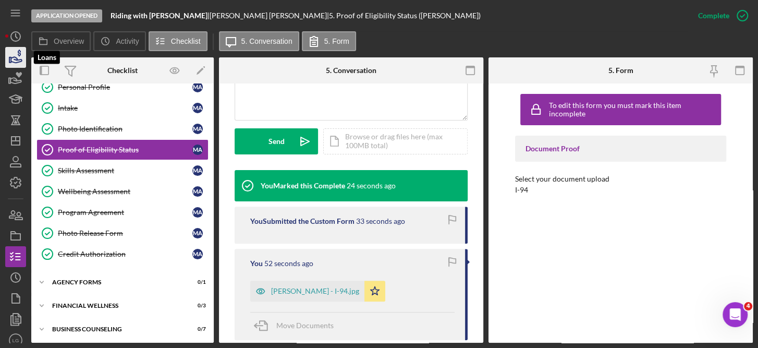
click at [19, 62] on icon "button" at bounding box center [16, 60] width 11 height 6
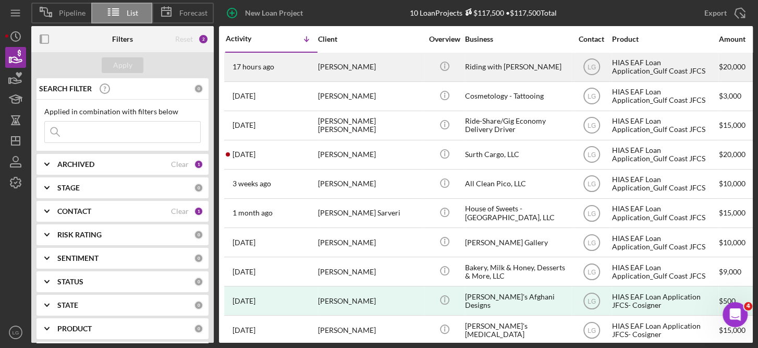
click at [370, 66] on div "[PERSON_NAME]" at bounding box center [370, 67] width 104 height 28
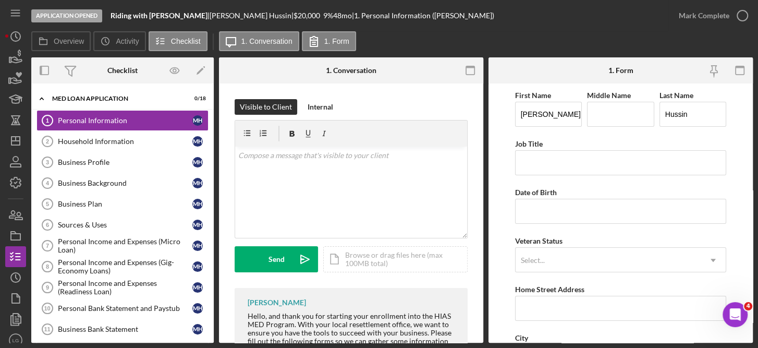
click at [210, 235] on div "Personal Information 1 Personal Information M H Household Information 2 Househo…" at bounding box center [122, 300] width 182 height 380
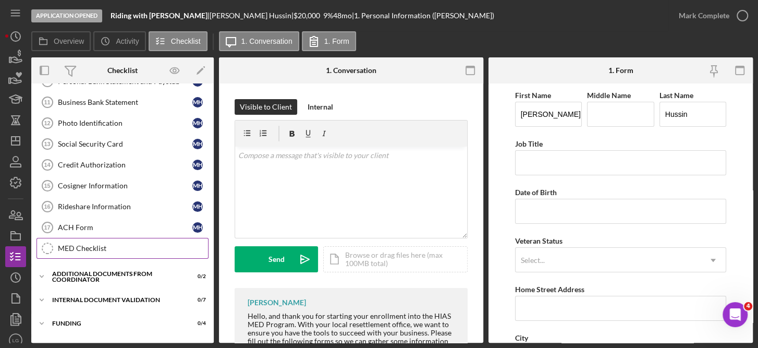
click at [88, 244] on div "MED Checklist" at bounding box center [133, 248] width 150 height 8
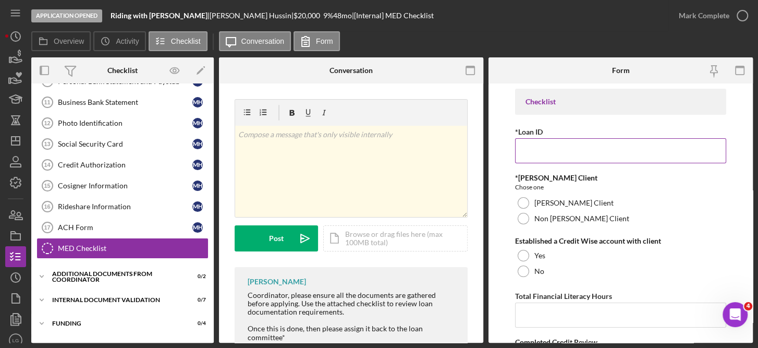
click at [536, 153] on input "*Loan ID" at bounding box center [621, 150] width 212 height 25
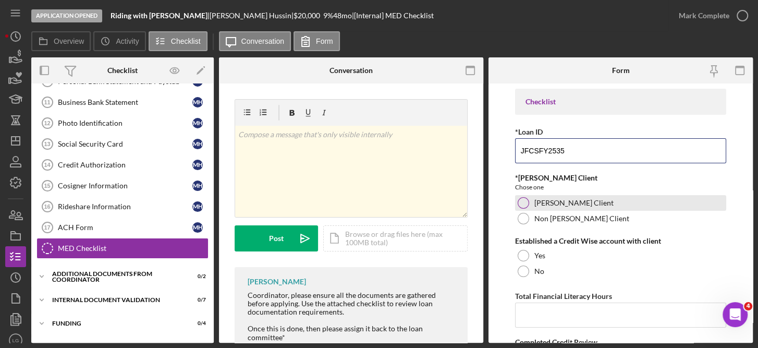
type input "JFCSFY2535"
click at [565, 207] on div "[PERSON_NAME] Client" at bounding box center [621, 203] width 212 height 16
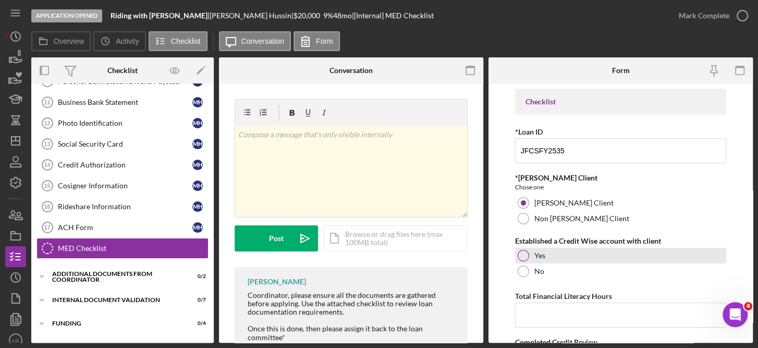
click at [538, 257] on label "Yes" at bounding box center [539, 255] width 11 height 8
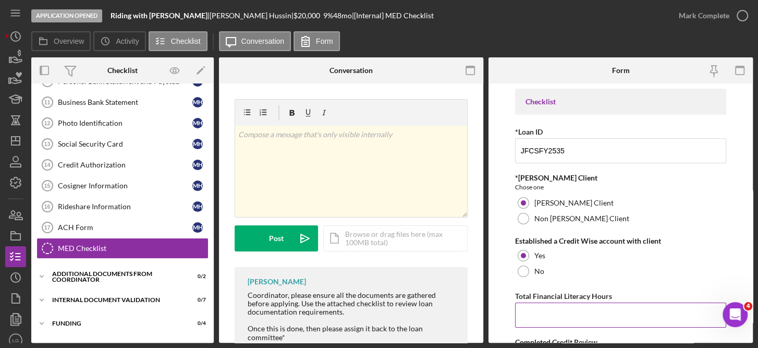
click at [540, 317] on input "Total Financial Literacy Hours" at bounding box center [621, 314] width 212 height 25
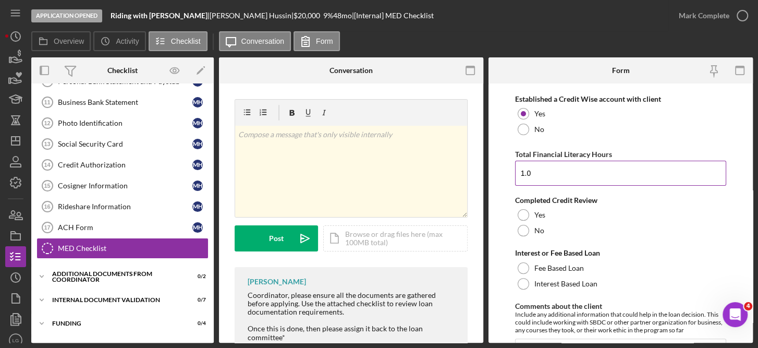
scroll to position [147, 0]
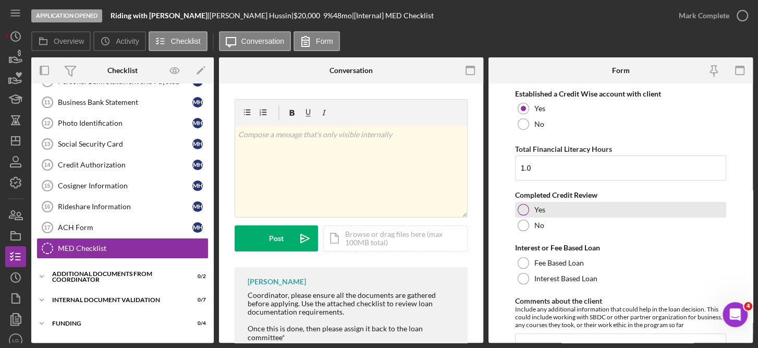
type input "1"
click at [523, 204] on div at bounding box center [523, 209] width 11 height 11
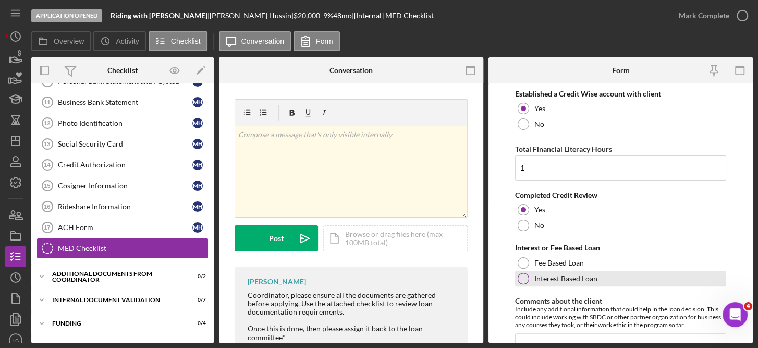
click at [522, 275] on div at bounding box center [523, 278] width 11 height 11
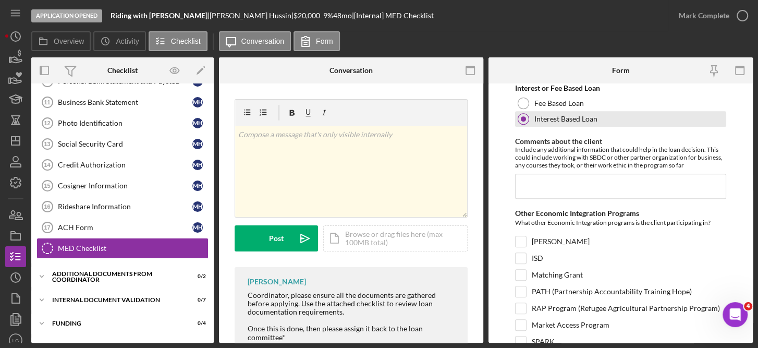
scroll to position [307, 0]
click at [538, 184] on input "Comments about the client" at bounding box center [621, 185] width 212 height 25
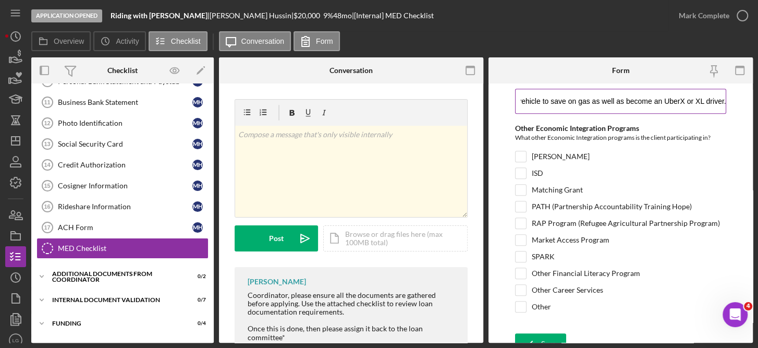
scroll to position [401, 0]
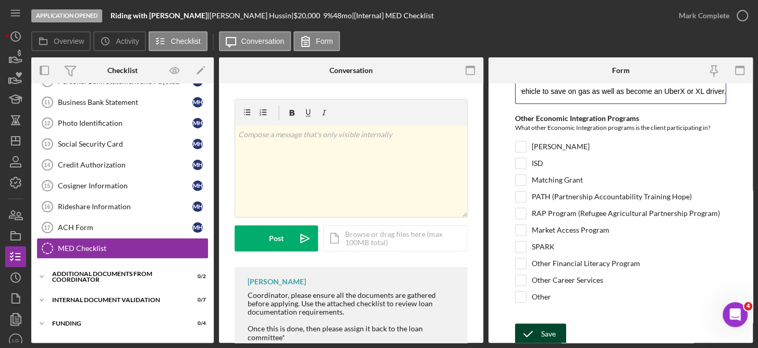
type input "[PERSON_NAME] is a most delightful client to work with. He has been driving Ube…"
click at [545, 331] on div "Save" at bounding box center [548, 333] width 15 height 21
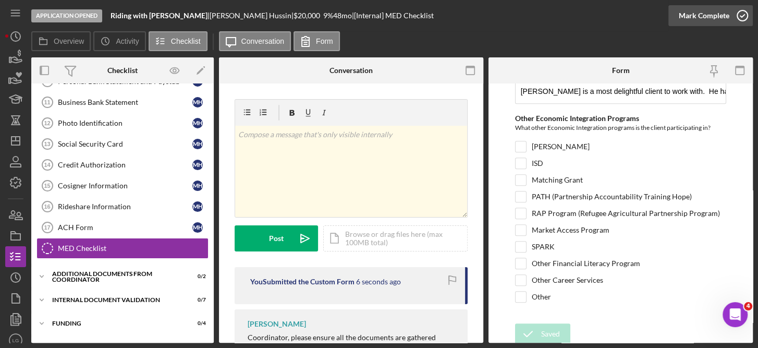
click at [739, 10] on icon "button" at bounding box center [742, 16] width 26 height 26
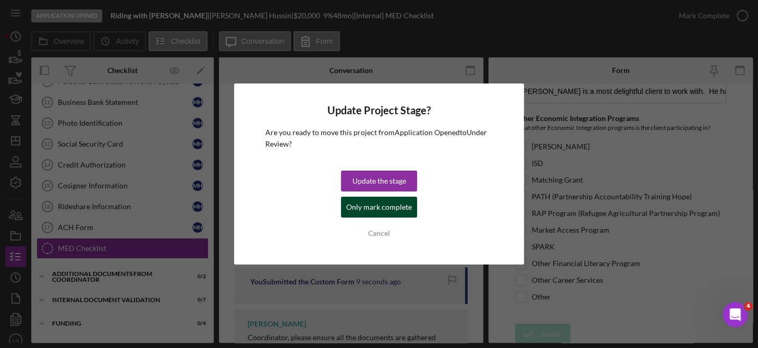
click at [379, 202] on div "Only mark complete" at bounding box center [379, 206] width 66 height 21
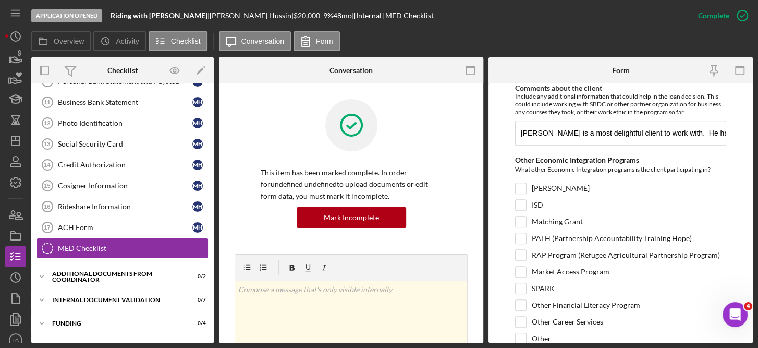
scroll to position [443, 0]
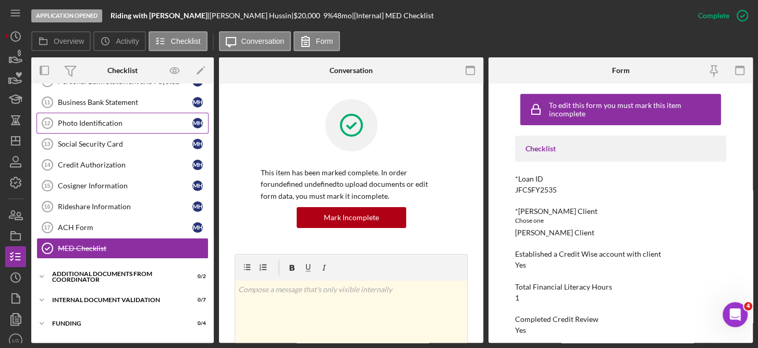
click at [115, 122] on div "Photo Identification" at bounding box center [125, 123] width 134 height 8
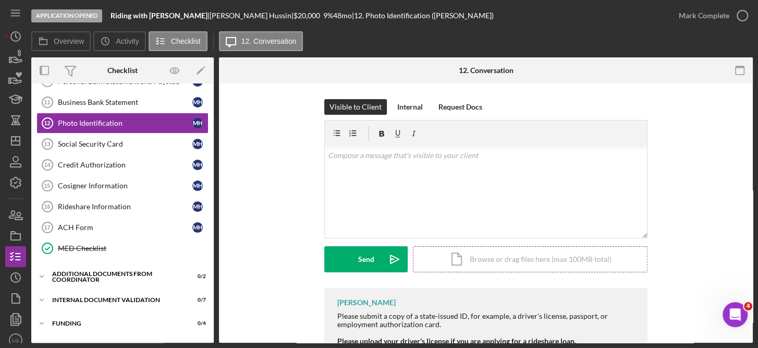
click at [532, 259] on div "Icon/Document Browse or drag files here (max 100MB total) Tap to choose files o…" at bounding box center [530, 259] width 235 height 26
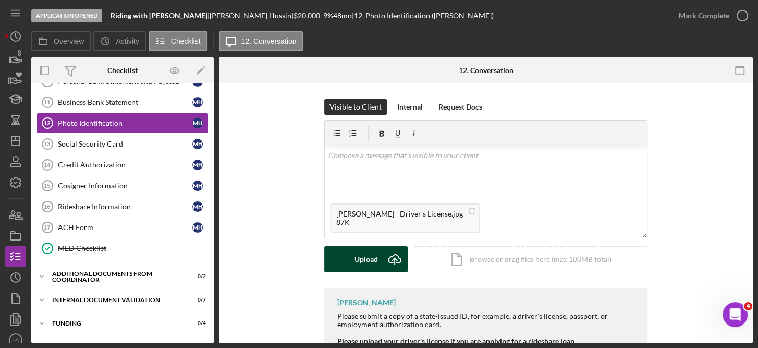
click at [384, 258] on icon "Icon/Upload" at bounding box center [395, 259] width 26 height 26
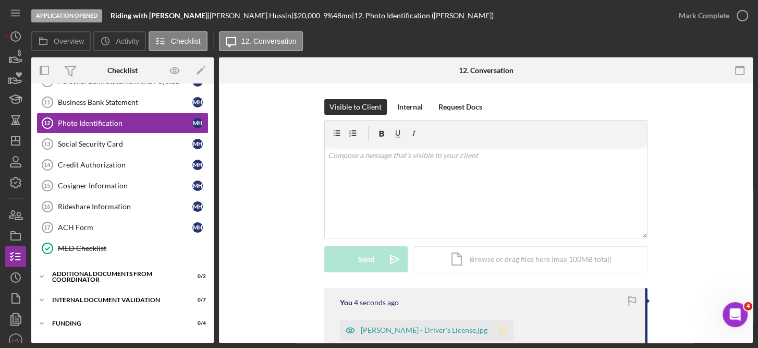
click at [498, 327] on icon "Icon/Star" at bounding box center [503, 330] width 21 height 21
click at [110, 140] on div "Social Security Card" at bounding box center [125, 144] width 134 height 8
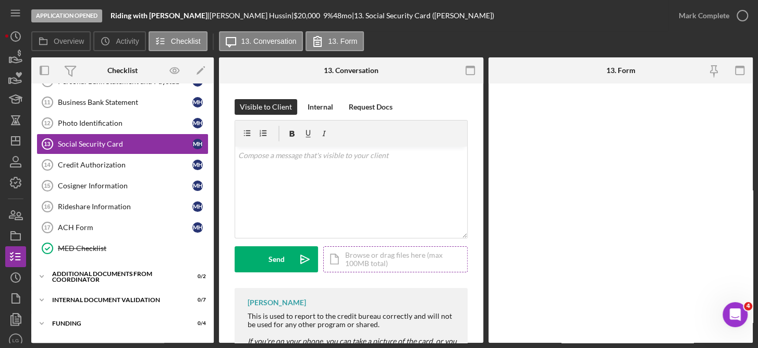
click at [386, 264] on div "Icon/Document Browse or drag files here (max 100MB total) Tap to choose files o…" at bounding box center [395, 259] width 144 height 26
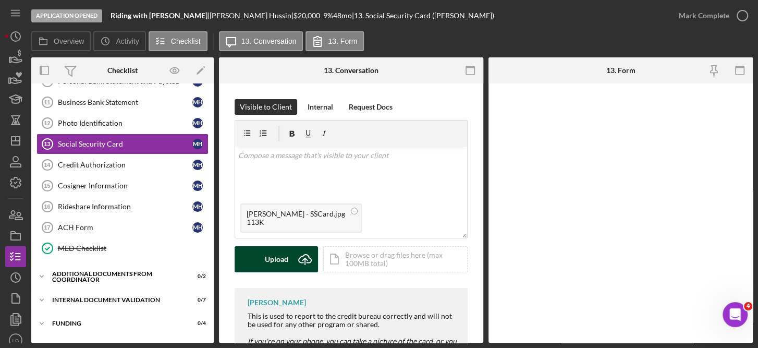
click at [286, 257] on div "Upload" at bounding box center [276, 259] width 23 height 26
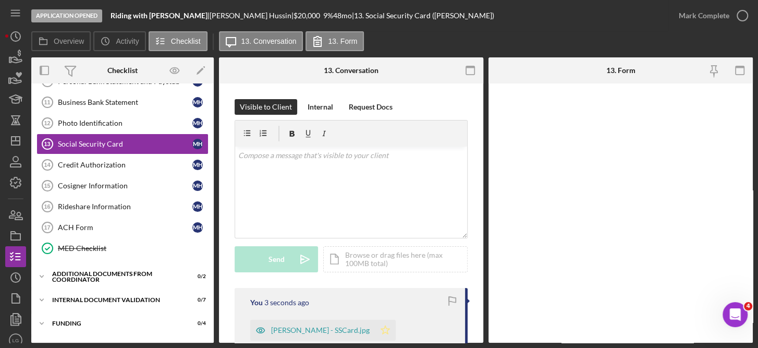
click at [380, 329] on icon "Icon/Star" at bounding box center [385, 330] width 21 height 21
click at [115, 176] on link "Cosigner Information 15 Cosigner Information M H" at bounding box center [122, 185] width 172 height 21
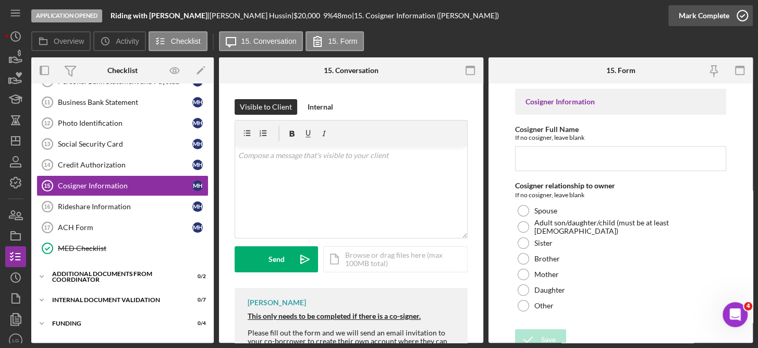
click at [744, 15] on icon "button" at bounding box center [742, 16] width 26 height 26
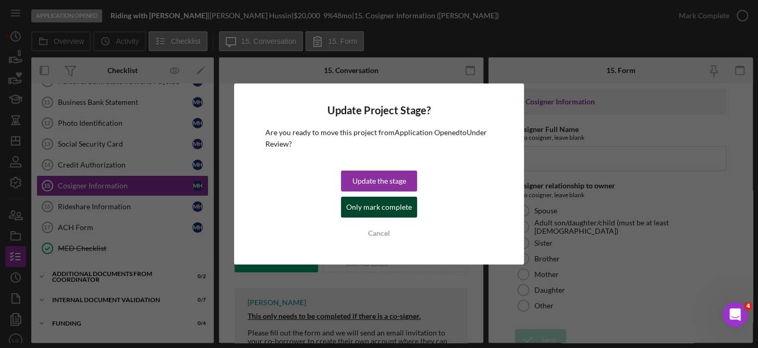
click at [398, 209] on div "Only mark complete" at bounding box center [379, 206] width 66 height 21
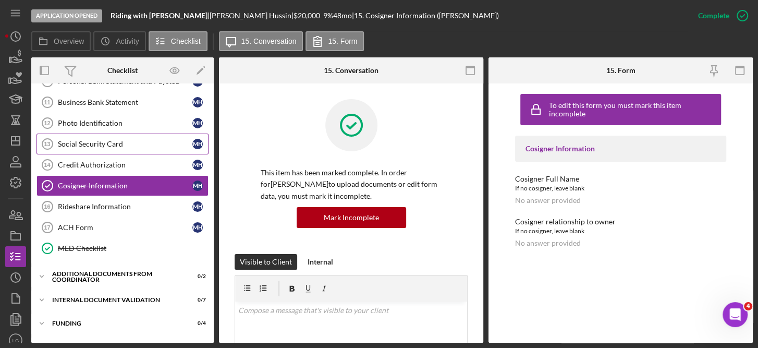
click at [113, 140] on div "Social Security Card" at bounding box center [125, 144] width 134 height 8
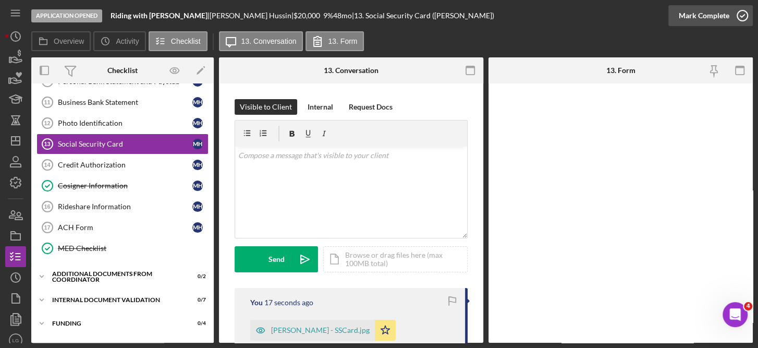
click at [742, 16] on icon "button" at bounding box center [742, 16] width 26 height 26
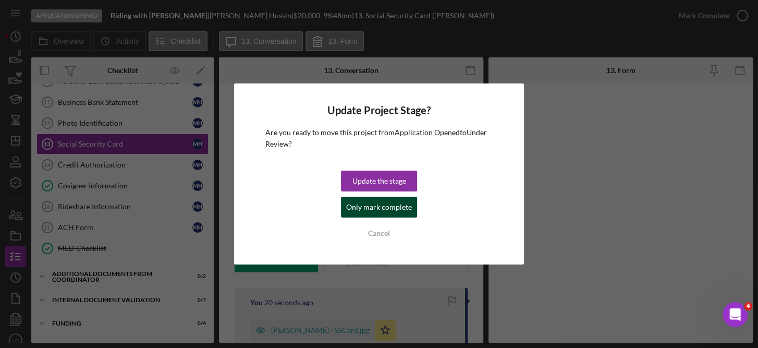
click at [355, 202] on div "Only mark complete" at bounding box center [379, 206] width 66 height 21
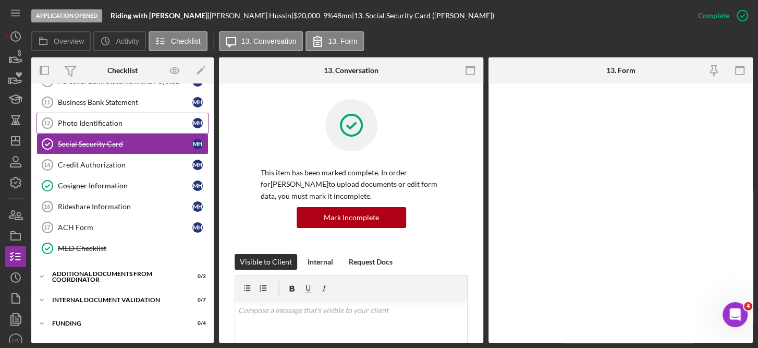
click at [78, 119] on div "Photo Identification" at bounding box center [125, 123] width 134 height 8
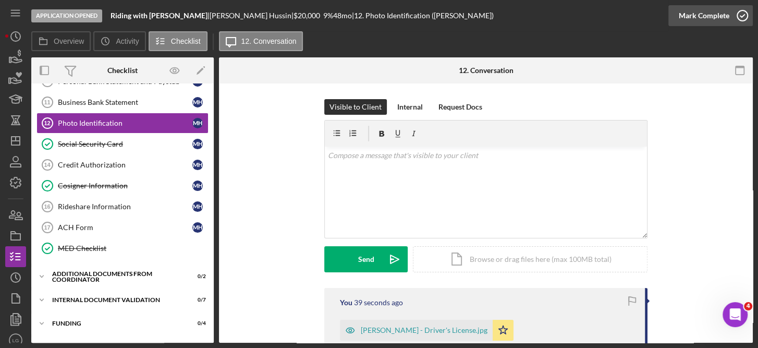
click at [745, 15] on icon "button" at bounding box center [742, 16] width 26 height 26
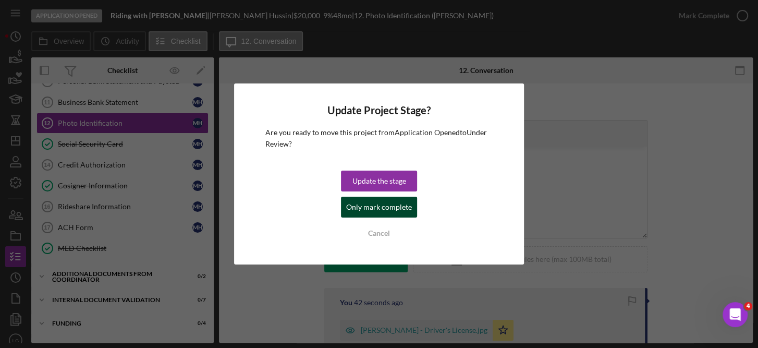
click at [385, 204] on div "Only mark complete" at bounding box center [379, 206] width 66 height 21
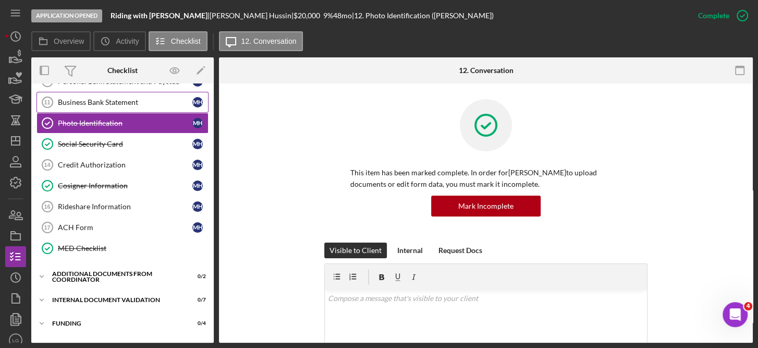
click at [136, 100] on div "Business Bank Statement" at bounding box center [125, 102] width 134 height 8
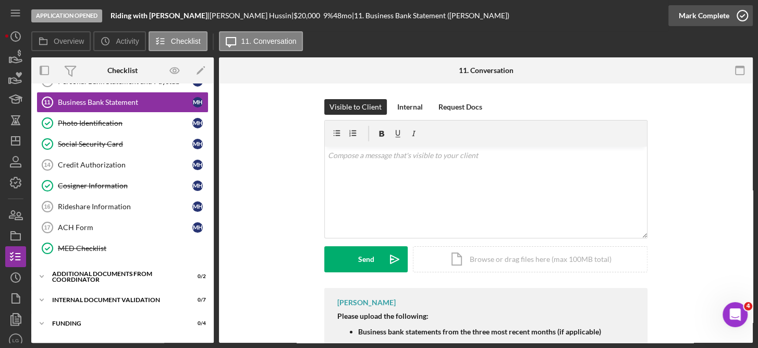
click at [740, 9] on icon "button" at bounding box center [742, 16] width 26 height 26
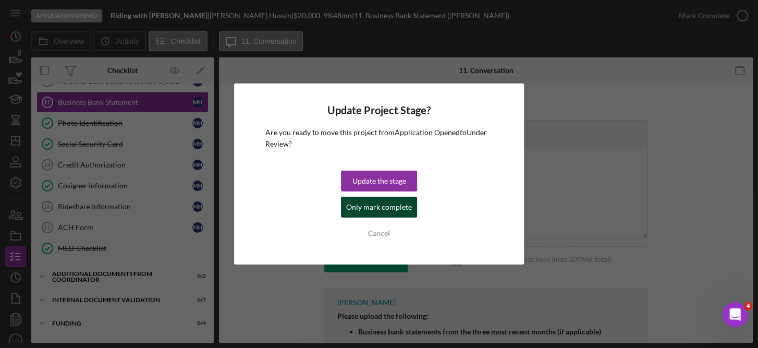
click at [397, 207] on div "Only mark complete" at bounding box center [379, 206] width 66 height 21
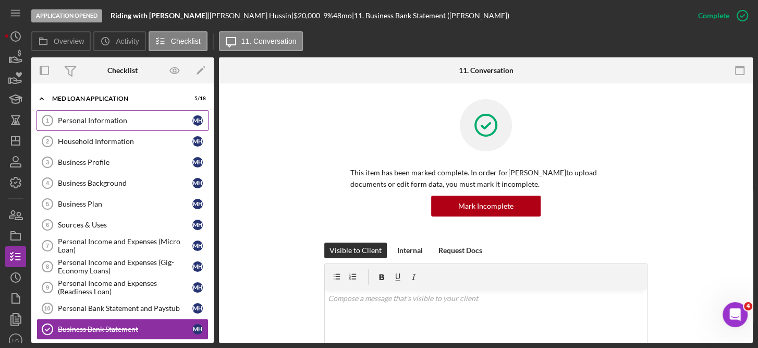
click at [82, 121] on div "Personal Information" at bounding box center [125, 120] width 134 height 8
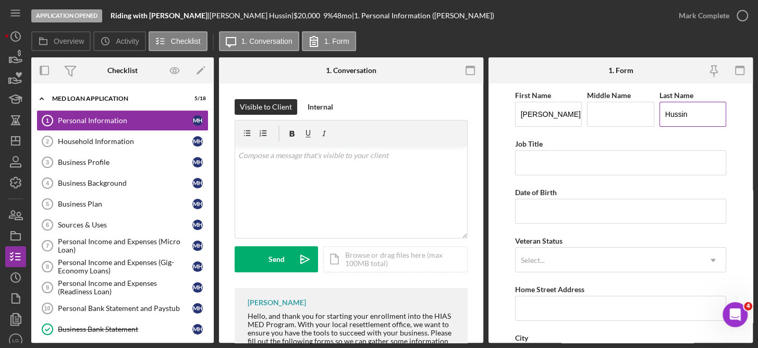
click at [661, 114] on input "Hussin" at bounding box center [692, 114] width 67 height 25
type input "[PERSON_NAME]"
click at [552, 166] on input "Job Title" at bounding box center [621, 162] width 212 height 25
type input "Gig Economy Driver"
type input "C."
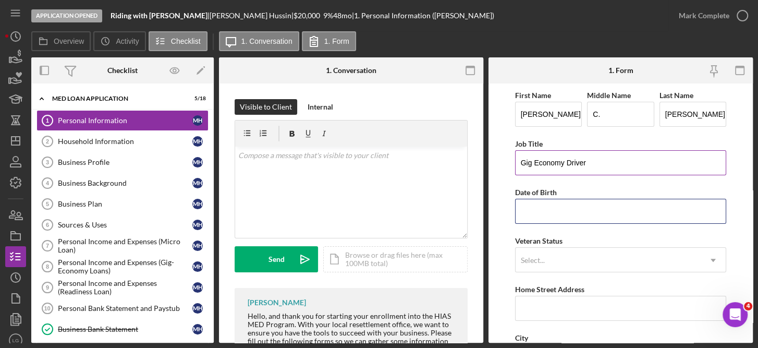
type input "[DATE]"
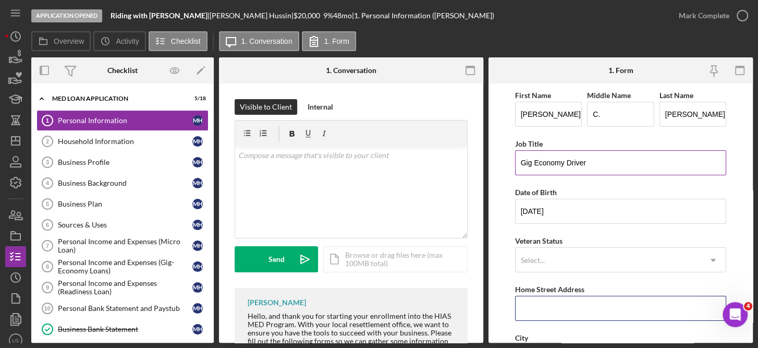
type input "[STREET_ADDRESS] North, Unit 4"
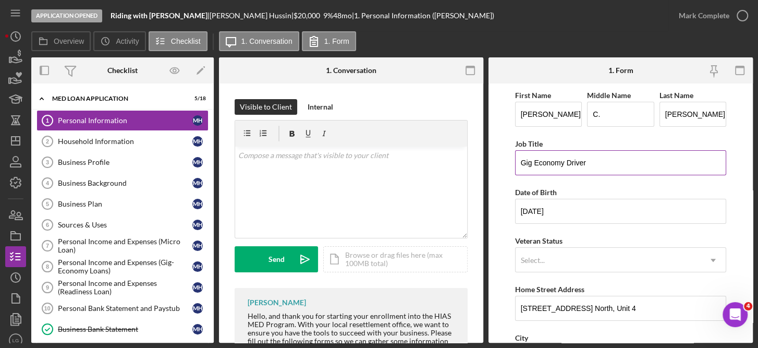
type input "[GEOGRAPHIC_DATA]"
type input "33704"
type input "Pinellas"
type input "$45,000"
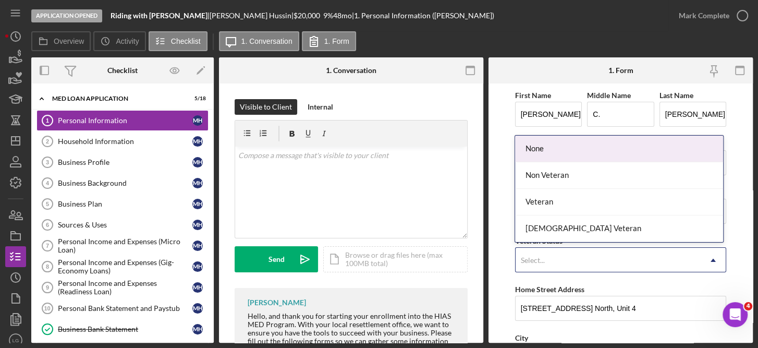
click at [712, 257] on icon "Icon/Dropdown Arrow" at bounding box center [713, 260] width 25 height 25
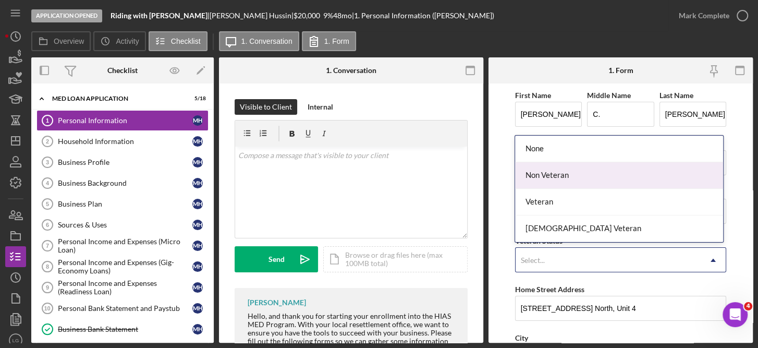
click at [560, 180] on div "Non Veteran" at bounding box center [619, 175] width 208 height 27
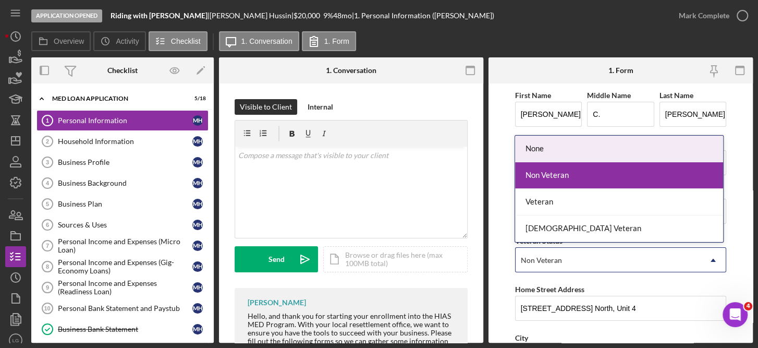
click at [707, 261] on icon "Icon/Dropdown Arrow" at bounding box center [713, 260] width 25 height 25
click at [539, 153] on div "None" at bounding box center [619, 149] width 208 height 27
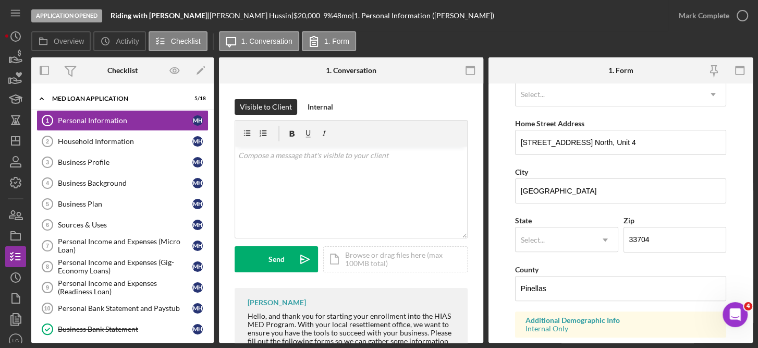
scroll to position [174, 0]
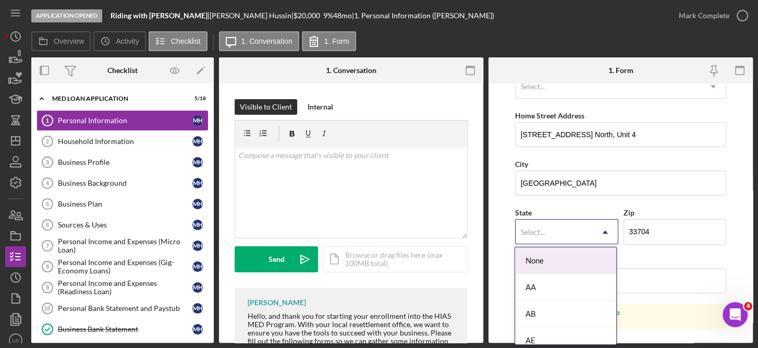
click at [604, 228] on icon "Icon/Dropdown Arrow" at bounding box center [605, 231] width 25 height 25
type input "FL"
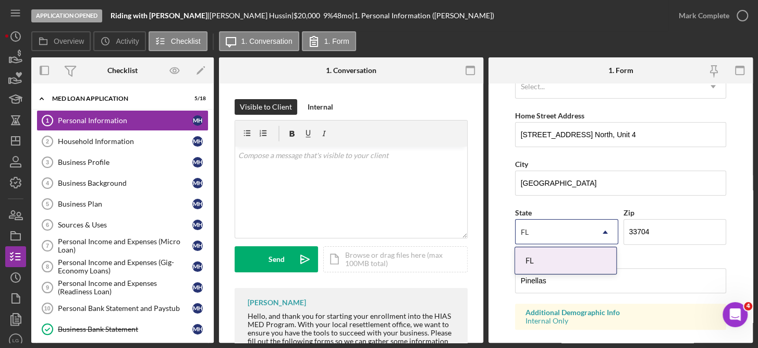
click at [559, 257] on div "FL" at bounding box center [565, 260] width 101 height 27
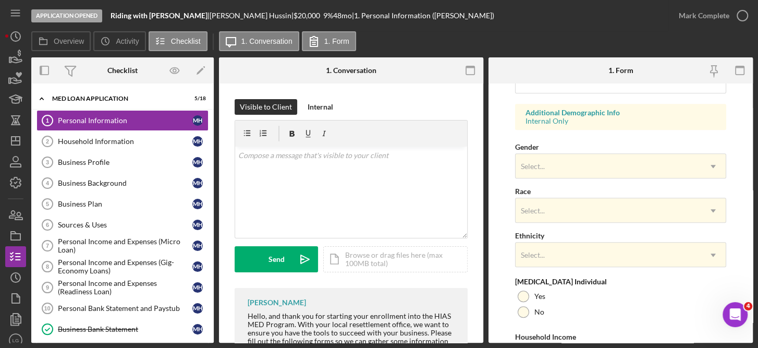
scroll to position [375, 0]
click at [599, 129] on div "First Name [PERSON_NAME] Middle Name C. Last Name [PERSON_NAME] Job Title [DEMO…" at bounding box center [621, 45] width 212 height 663
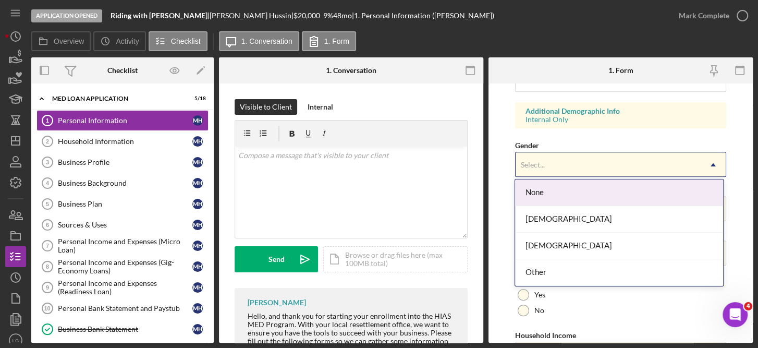
click at [711, 159] on icon "Icon/Dropdown Arrow" at bounding box center [713, 164] width 25 height 25
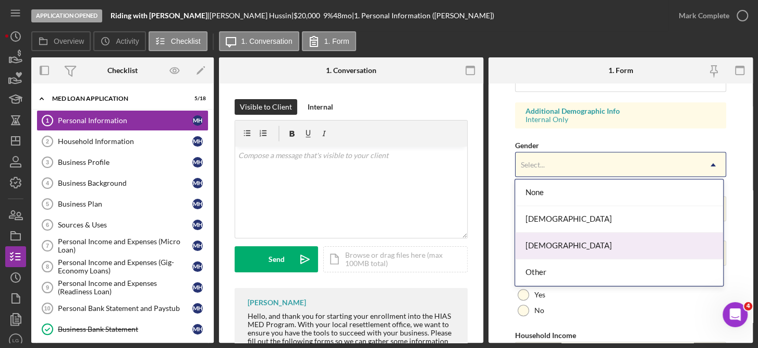
click at [559, 242] on div "[DEMOGRAPHIC_DATA]" at bounding box center [619, 245] width 208 height 27
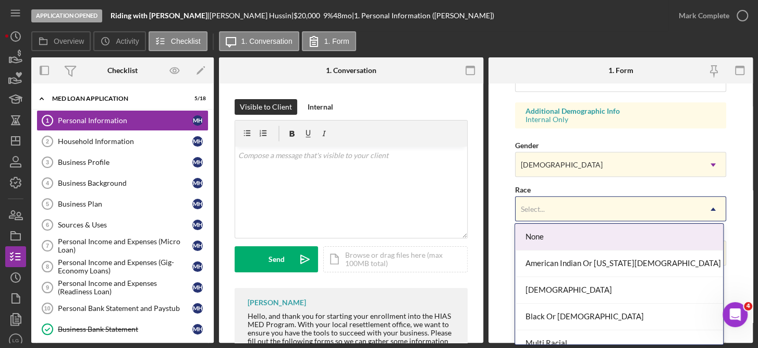
click at [706, 204] on icon "Icon/Dropdown Arrow" at bounding box center [713, 208] width 25 height 25
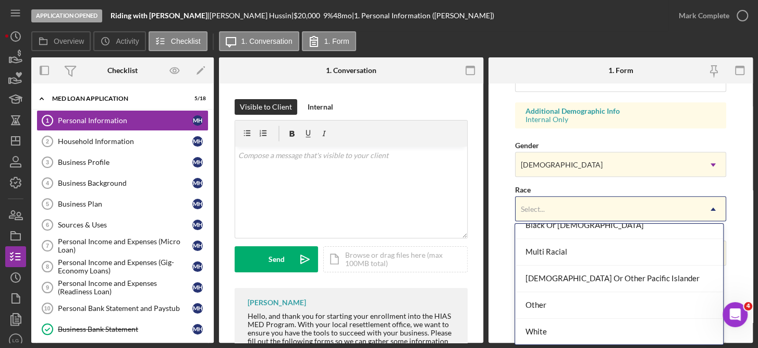
click at [545, 338] on div "White" at bounding box center [619, 331] width 208 height 27
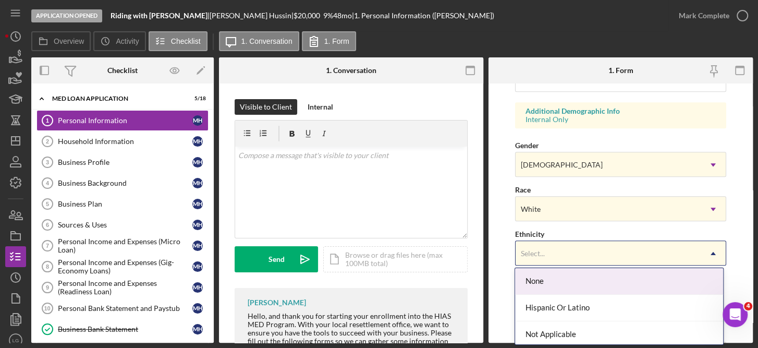
click at [717, 247] on icon "Icon/Dropdown Arrow" at bounding box center [713, 253] width 25 height 25
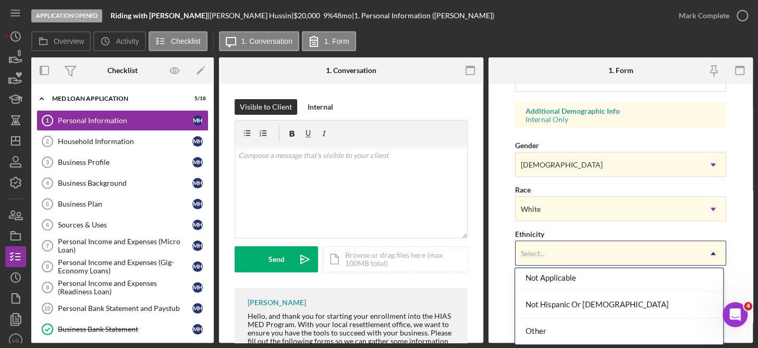
click at [584, 311] on div "Not Hispanic Or [DEMOGRAPHIC_DATA]" at bounding box center [619, 304] width 208 height 27
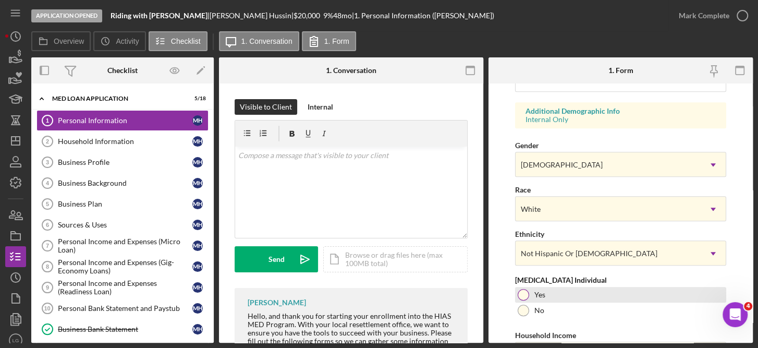
click at [521, 289] on div at bounding box center [523, 294] width 11 height 11
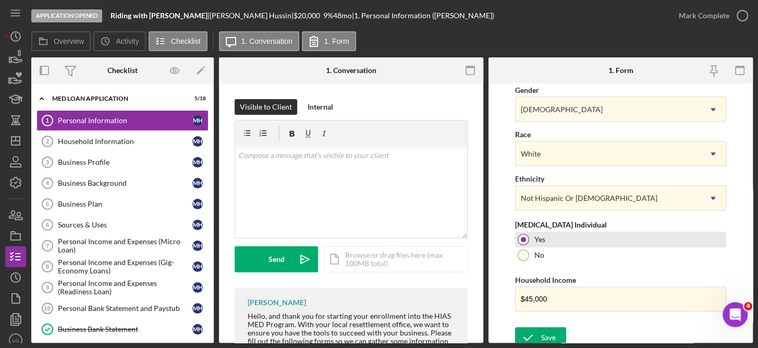
scroll to position [435, 0]
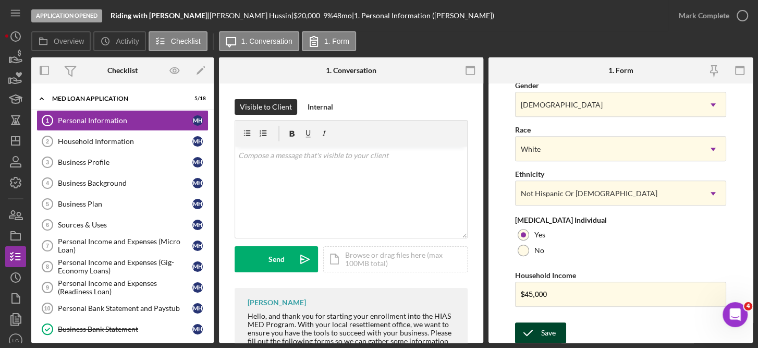
click at [555, 327] on button "Save" at bounding box center [540, 332] width 51 height 21
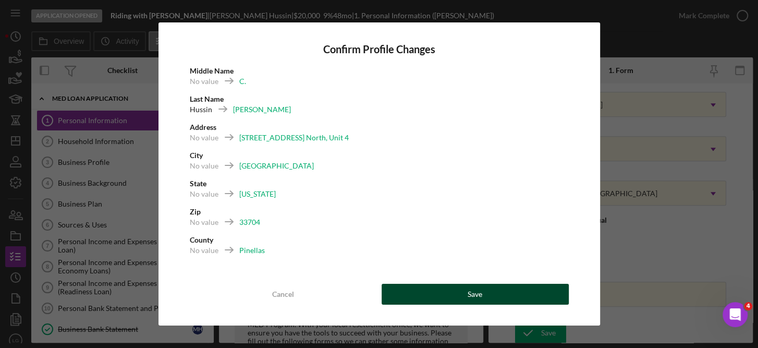
click at [481, 297] on div "Save" at bounding box center [475, 294] width 15 height 21
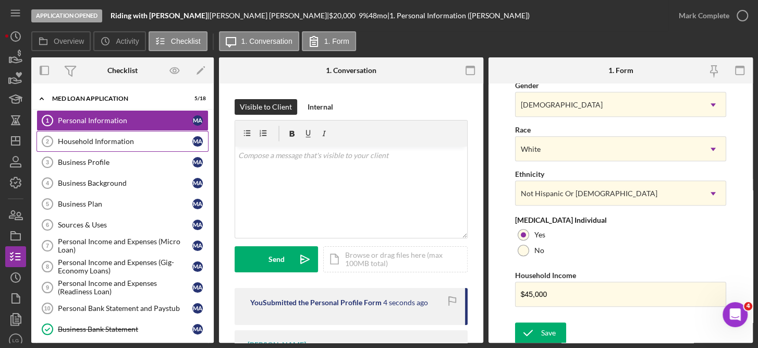
click at [94, 139] on div "Household Information" at bounding box center [125, 141] width 134 height 8
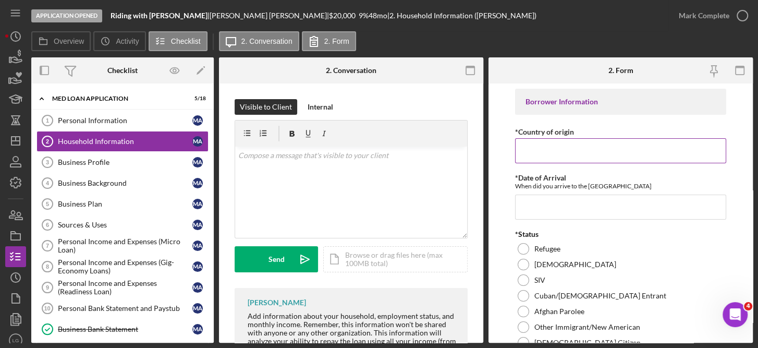
click at [560, 146] on input "*Country of origin" at bounding box center [621, 150] width 212 height 25
type input "[GEOGRAPHIC_DATA]"
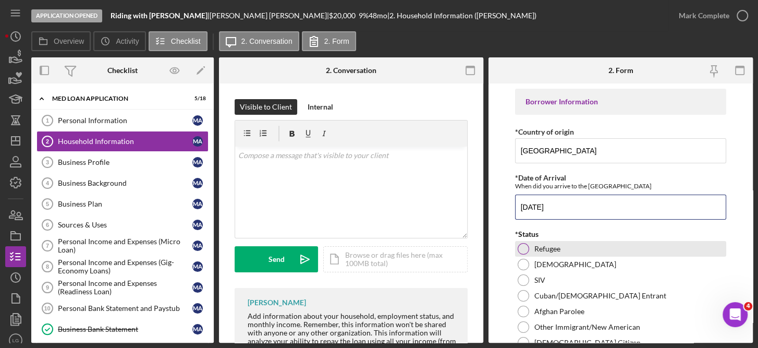
type input "[DATE]"
click at [560, 251] on div "Refugee" at bounding box center [621, 249] width 212 height 16
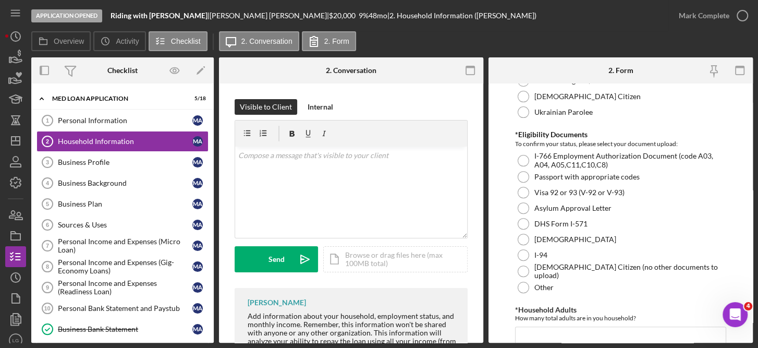
scroll to position [268, 0]
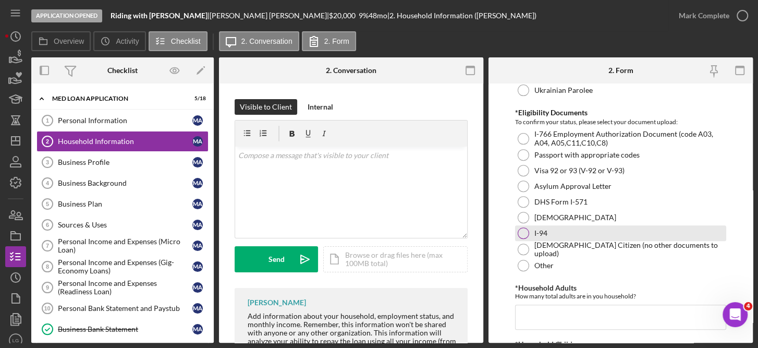
click at [545, 239] on div "I-94" at bounding box center [621, 233] width 212 height 16
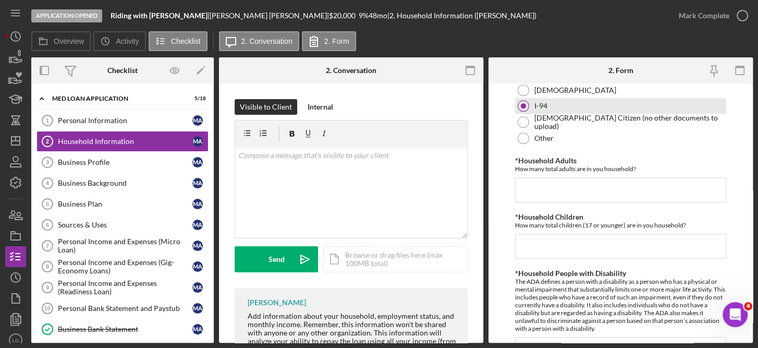
scroll to position [396, 0]
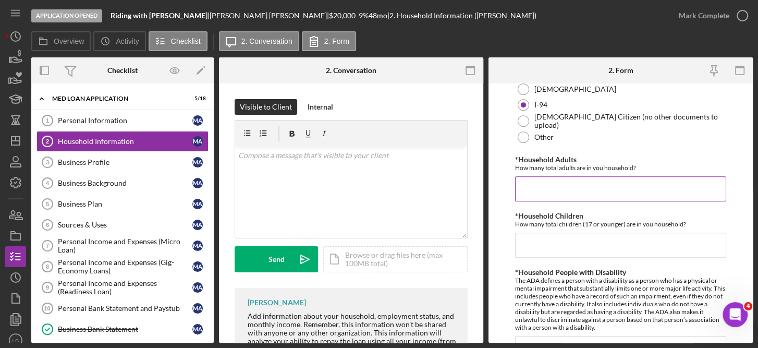
click at [562, 188] on input "*Household Adults" at bounding box center [621, 188] width 212 height 25
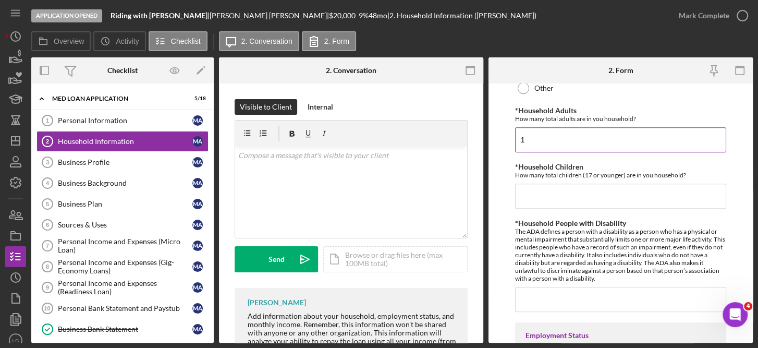
scroll to position [454, 0]
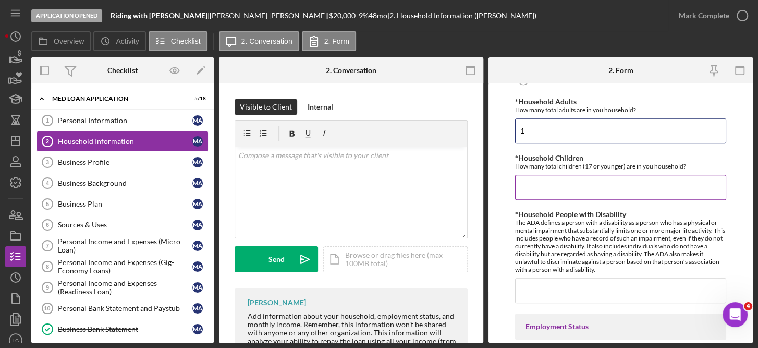
type input "1"
click at [561, 188] on input "*Household Children" at bounding box center [621, 187] width 212 height 25
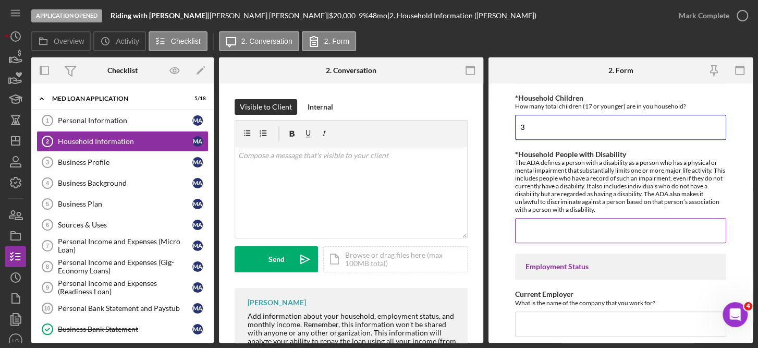
scroll to position [552, 0]
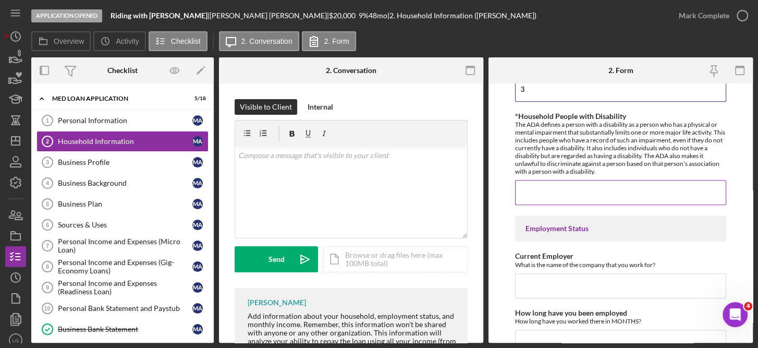
type input "3"
click at [561, 193] on input "*Household People with Disability" at bounding box center [621, 192] width 212 height 25
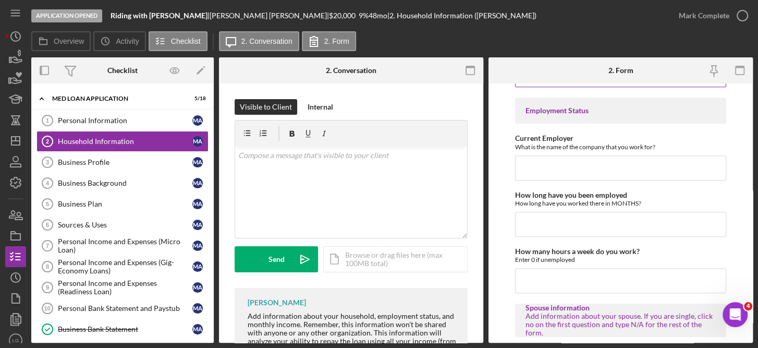
scroll to position [670, 0]
type input "0"
click at [563, 166] on input "Current Employer" at bounding box center [621, 167] width 212 height 25
type input "Uber"
click at [570, 222] on input "How long have you been employed" at bounding box center [621, 223] width 212 height 25
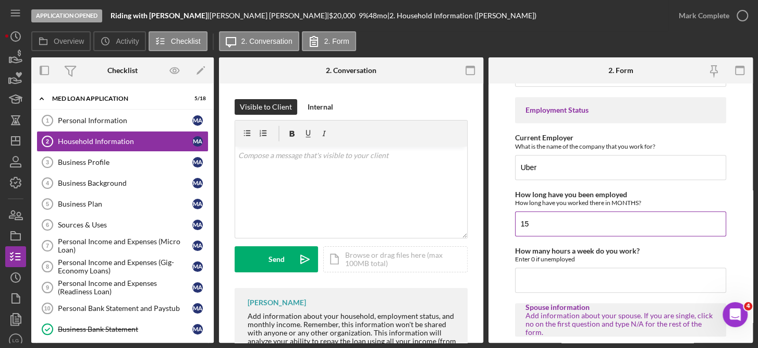
type input "1"
type input "18"
click at [557, 288] on input "How many hours a week do you work?" at bounding box center [621, 279] width 212 height 25
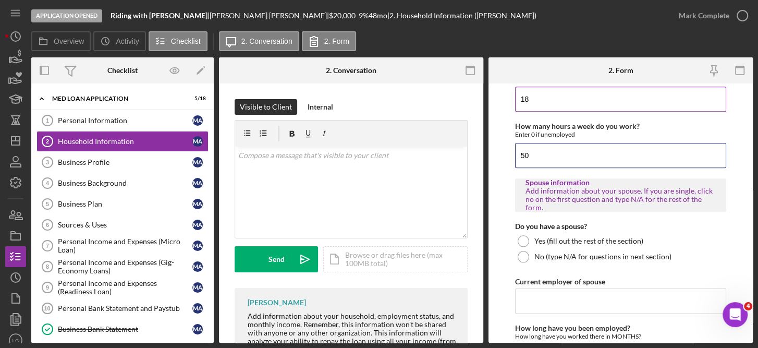
scroll to position [799, 0]
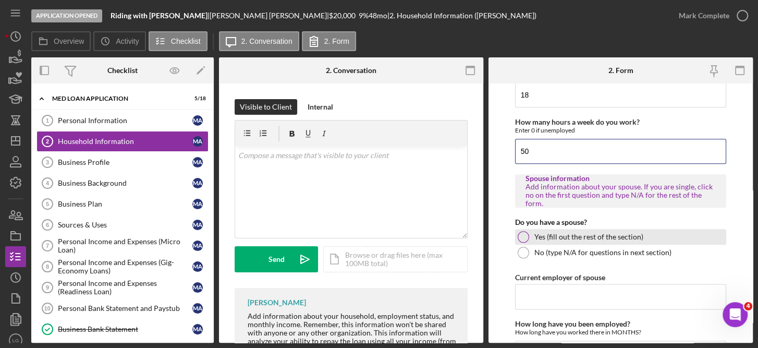
type input "50"
click at [604, 237] on label "Yes (fill out the rest of the section)" at bounding box center [588, 236] width 109 height 8
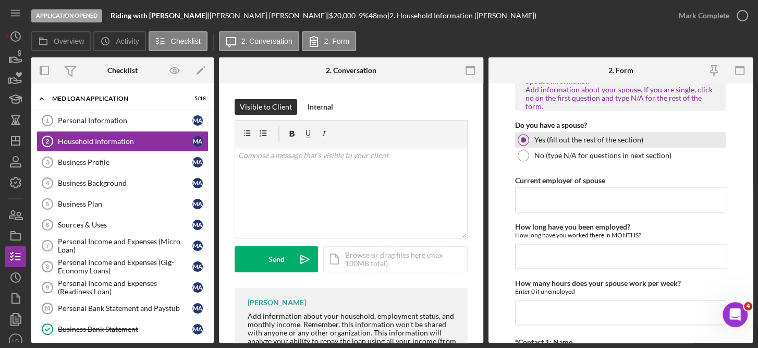
scroll to position [902, 0]
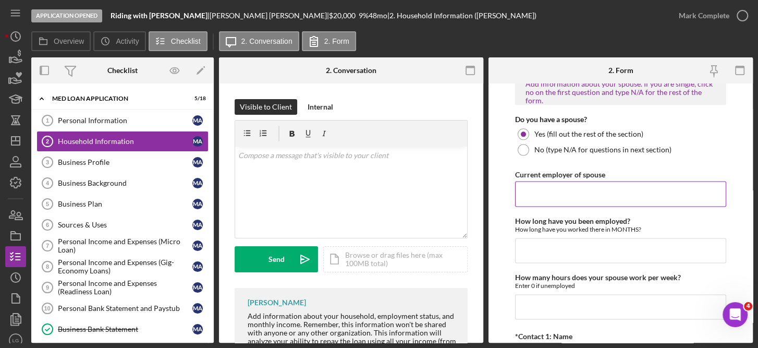
click at [572, 193] on input "Current employer of spouse" at bounding box center [621, 193] width 212 height 25
type input "n/a"
click at [576, 250] on input "How long have you been employed?" at bounding box center [621, 250] width 212 height 25
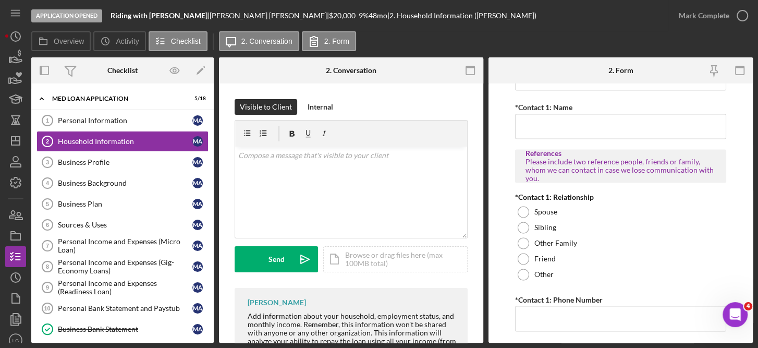
scroll to position [1131, 0]
click at [559, 125] on input "*Contact 1: Name" at bounding box center [621, 125] width 212 height 25
click at [576, 123] on input "Jour" at bounding box center [621, 125] width 212 height 25
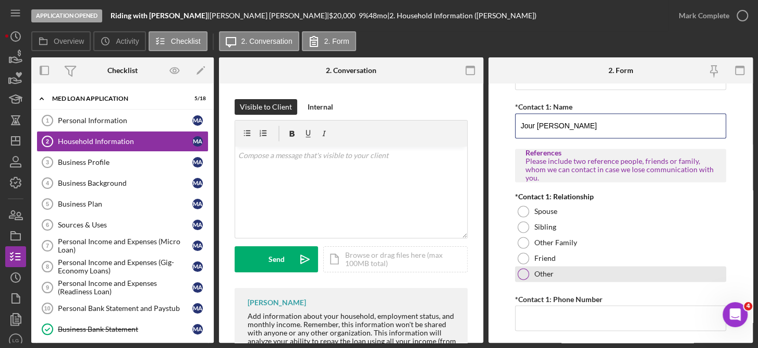
type input "Jour [PERSON_NAME]"
click at [527, 272] on div at bounding box center [523, 273] width 11 height 11
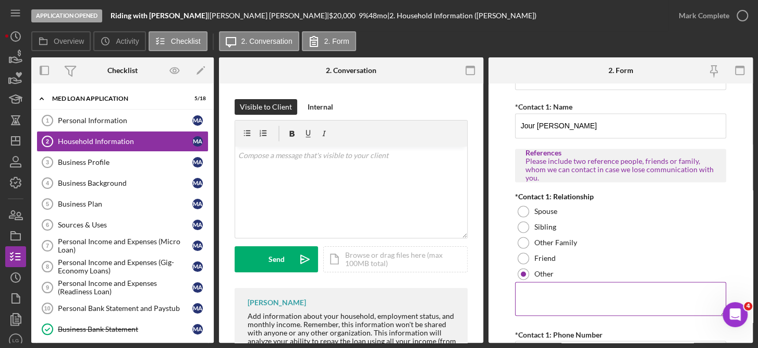
click at [530, 293] on textarea at bounding box center [621, 297] width 212 height 33
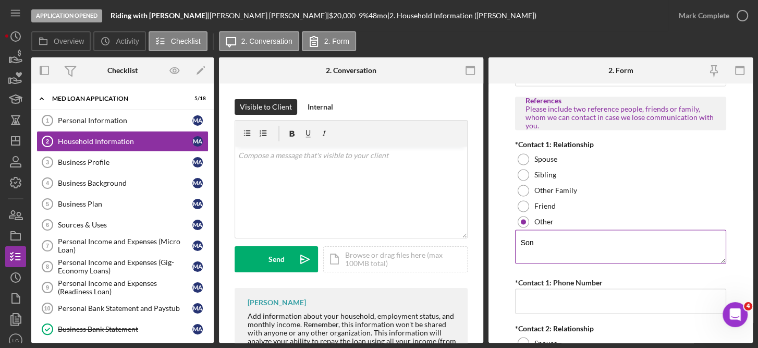
scroll to position [1214, 0]
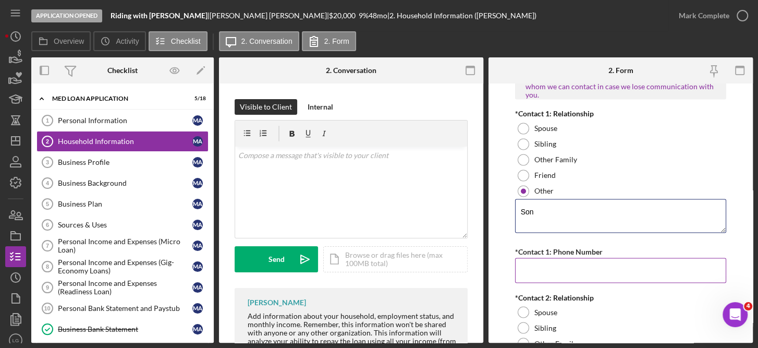
type textarea "Son"
click at [562, 267] on input "*Contact 1: Phone Number" at bounding box center [621, 269] width 212 height 25
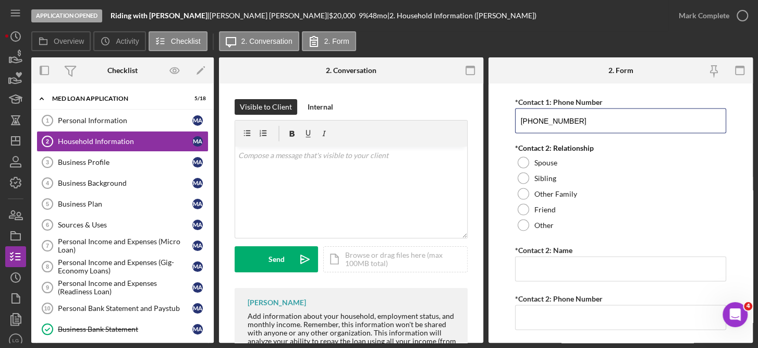
scroll to position [1364, 0]
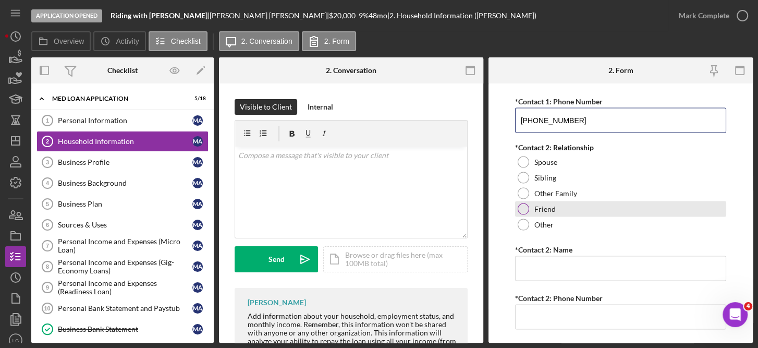
type input "[PHONE_NUMBER]"
click at [543, 204] on label "Friend" at bounding box center [544, 208] width 21 height 8
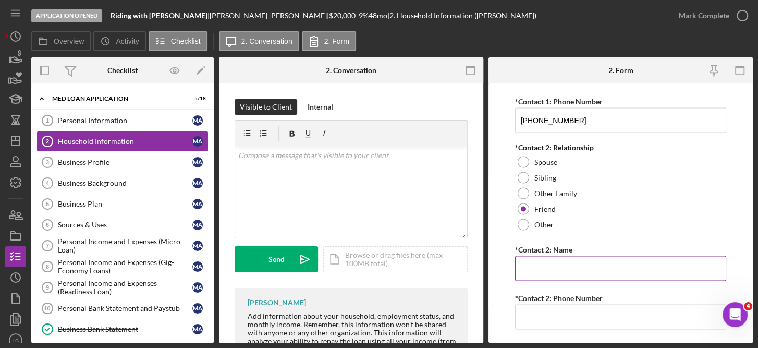
click at [543, 260] on input "*Contact 2: Name" at bounding box center [621, 267] width 212 height 25
type input "[PERSON_NAME]"
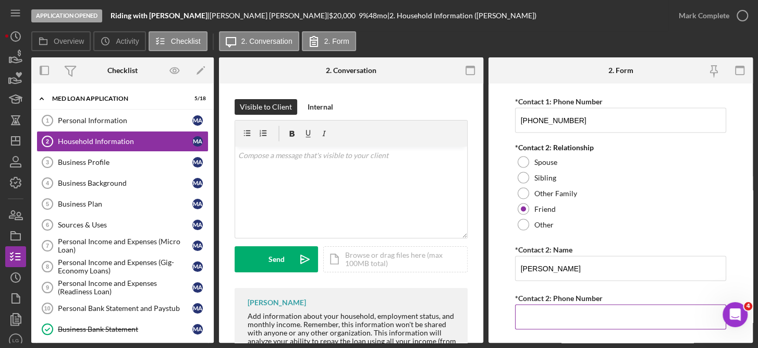
click at [542, 316] on input "*Contact 2: Phone Number" at bounding box center [621, 316] width 212 height 25
